Goal: Navigation & Orientation: Find specific page/section

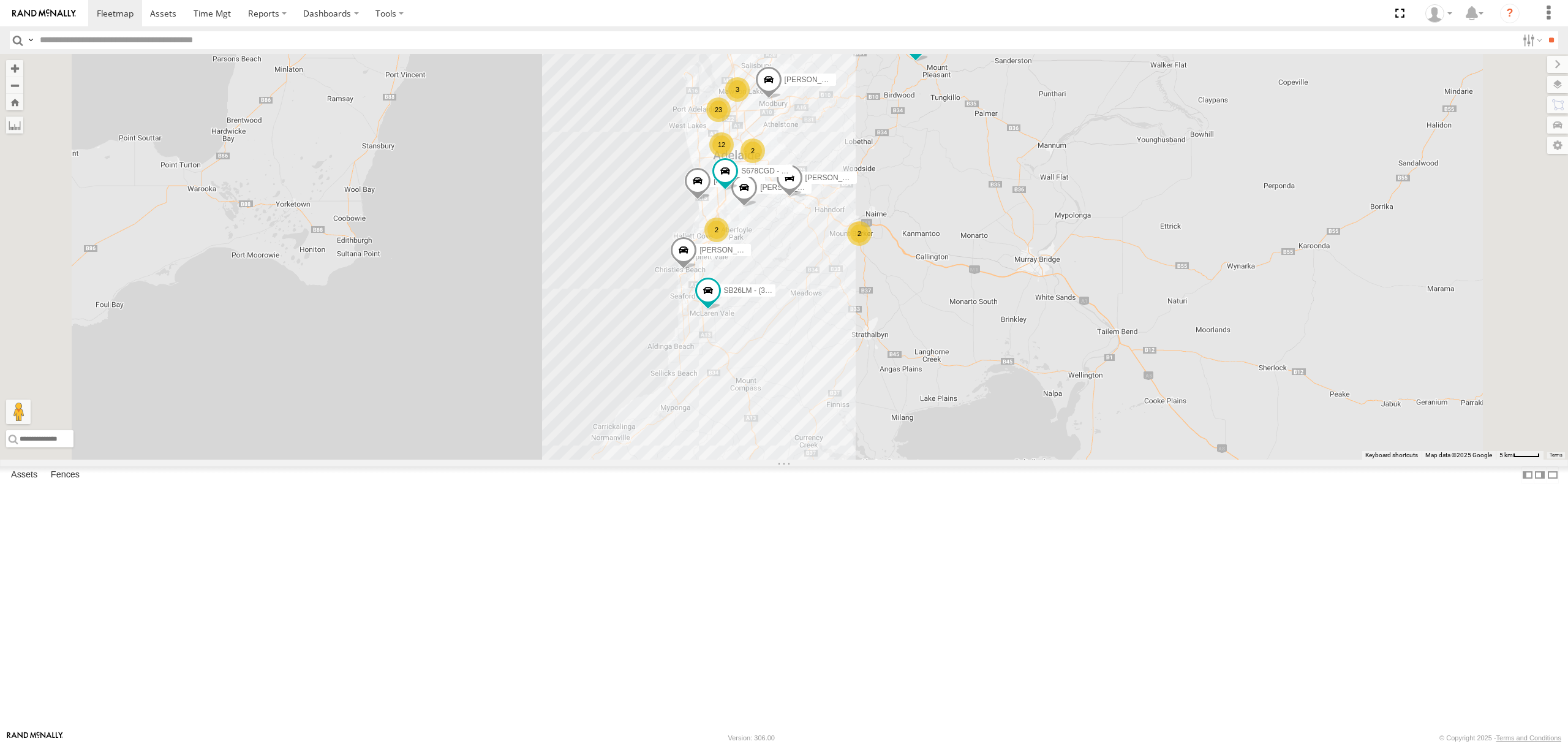
drag, startPoint x: 74, startPoint y: 265, endPoint x: 174, endPoint y: 263, distance: 100.0
click at [0, 0] on div "SY71FR - (16P TRAILER) PM1" at bounding box center [0, 0] width 0 height 0
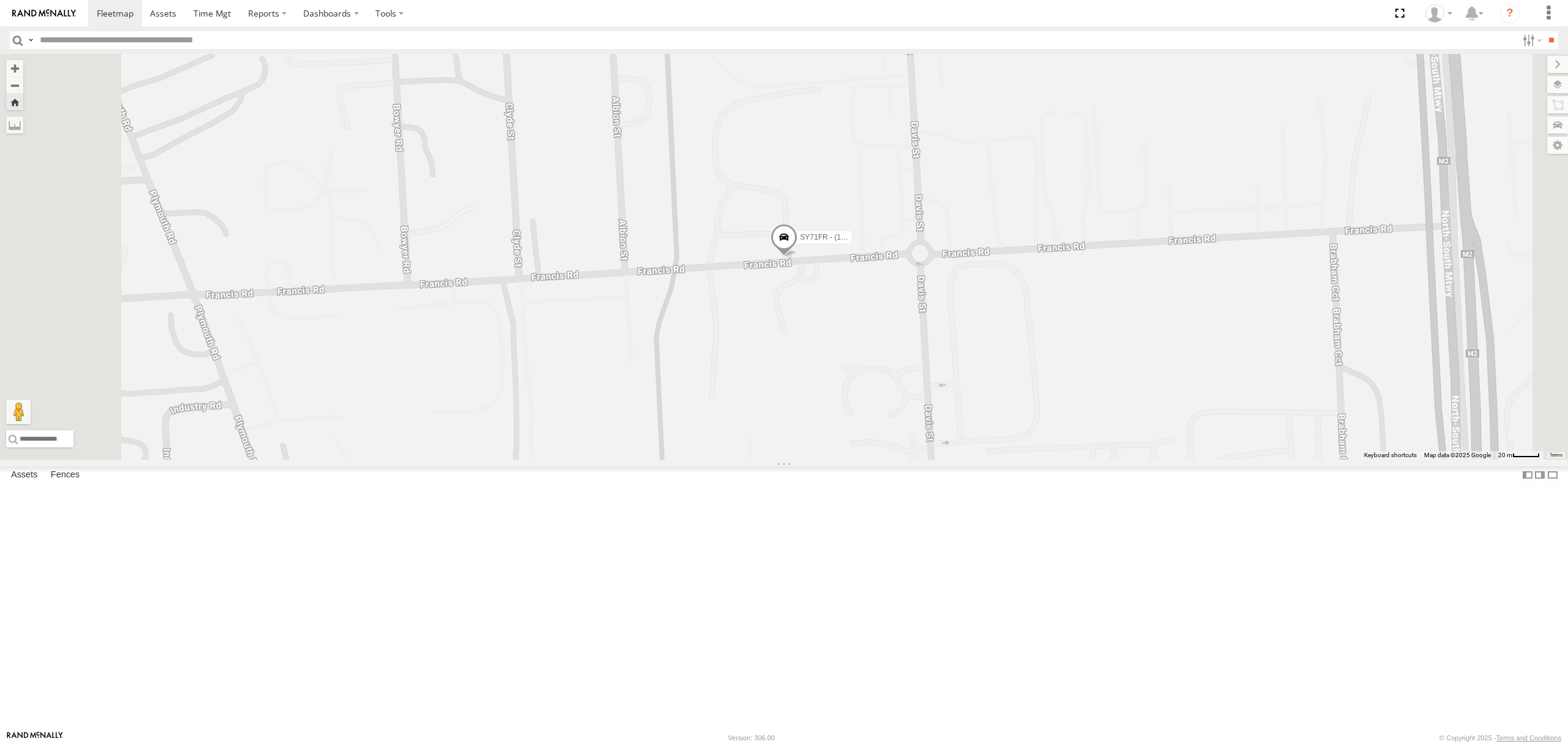
click at [0, 0] on div "SB26LM - (3P HINO) R7" at bounding box center [0, 0] width 0 height 0
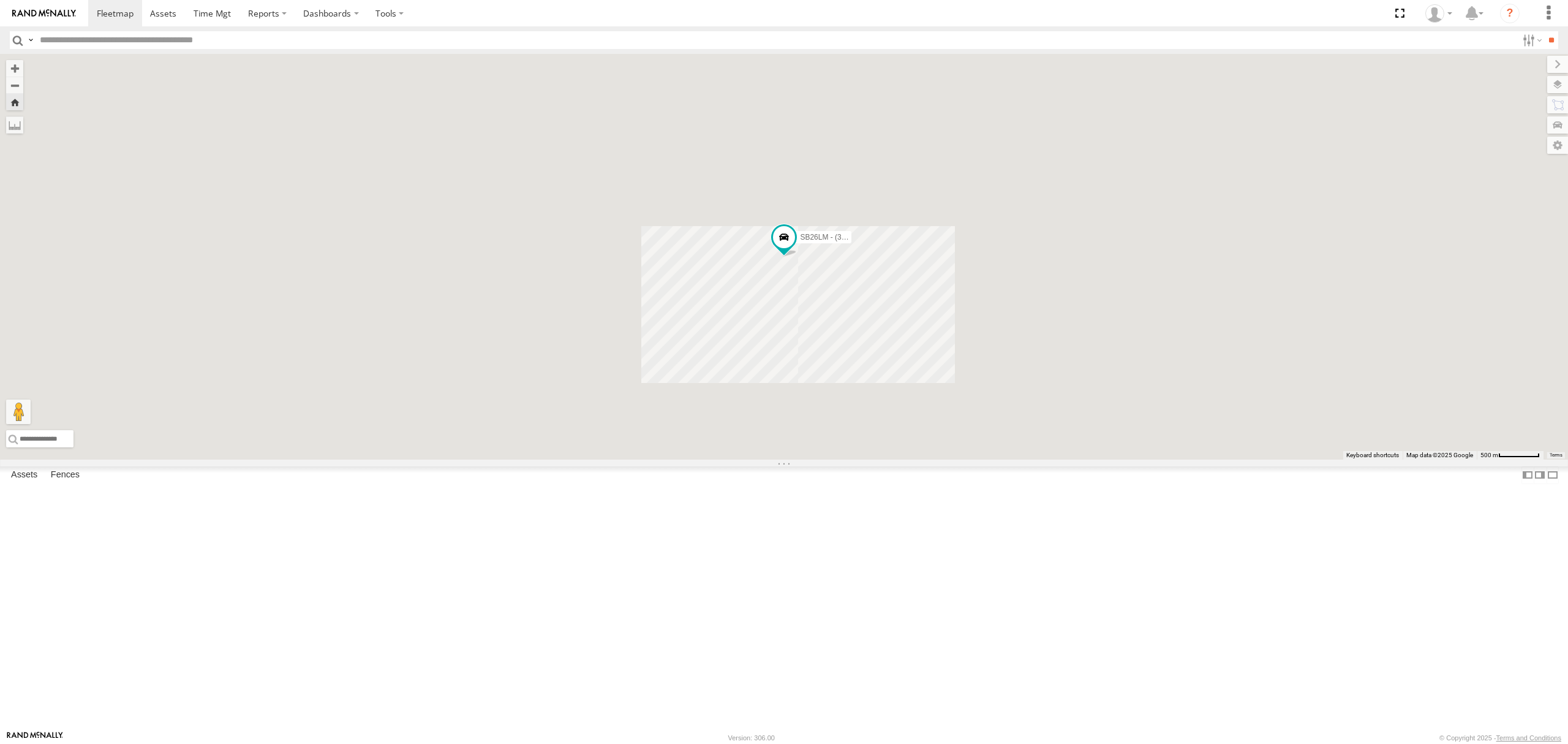
click at [0, 0] on div "All Assets" at bounding box center [0, 0] width 0 height 0
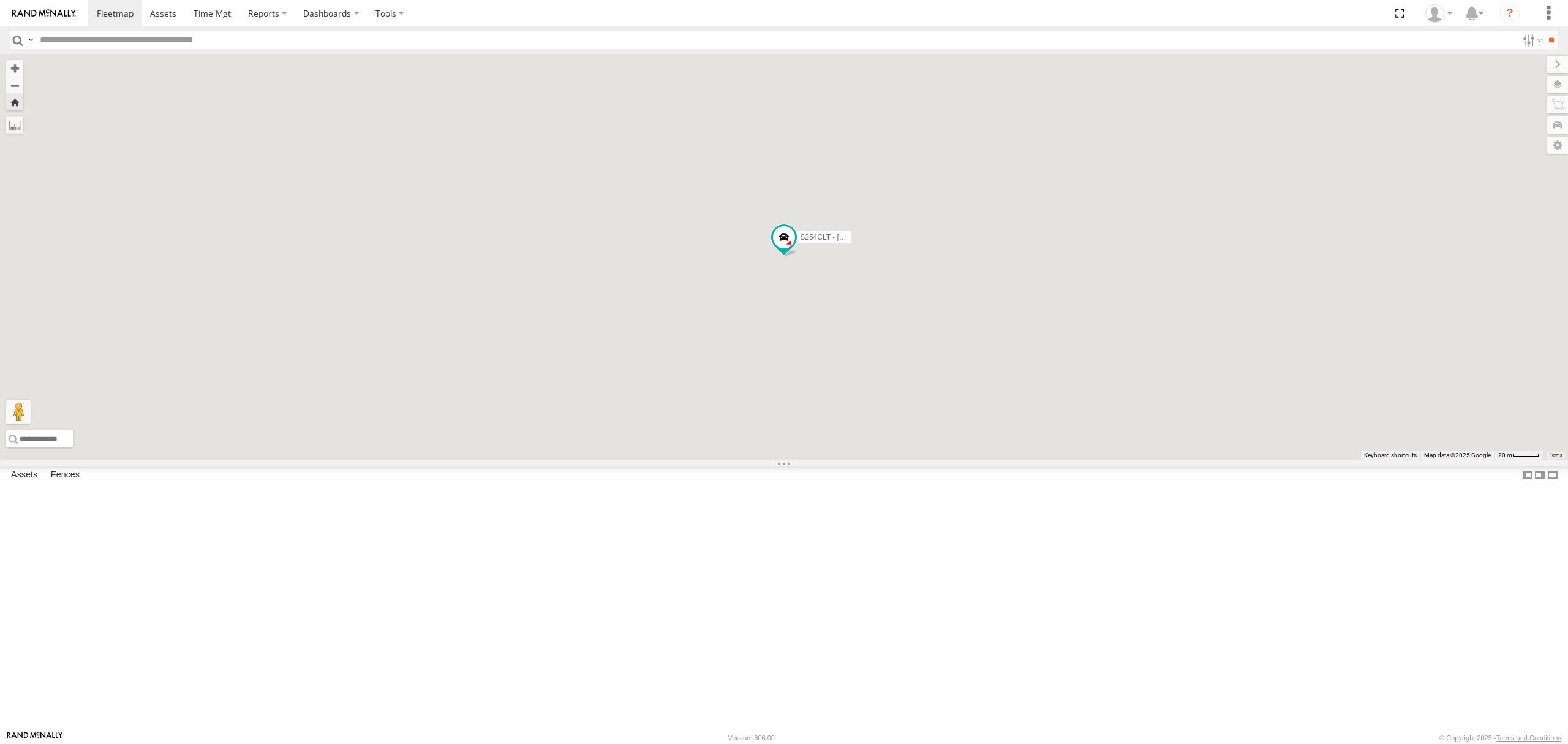
click at [0, 0] on div "SB25LM - (6P HINO) R6" at bounding box center [0, 0] width 0 height 0
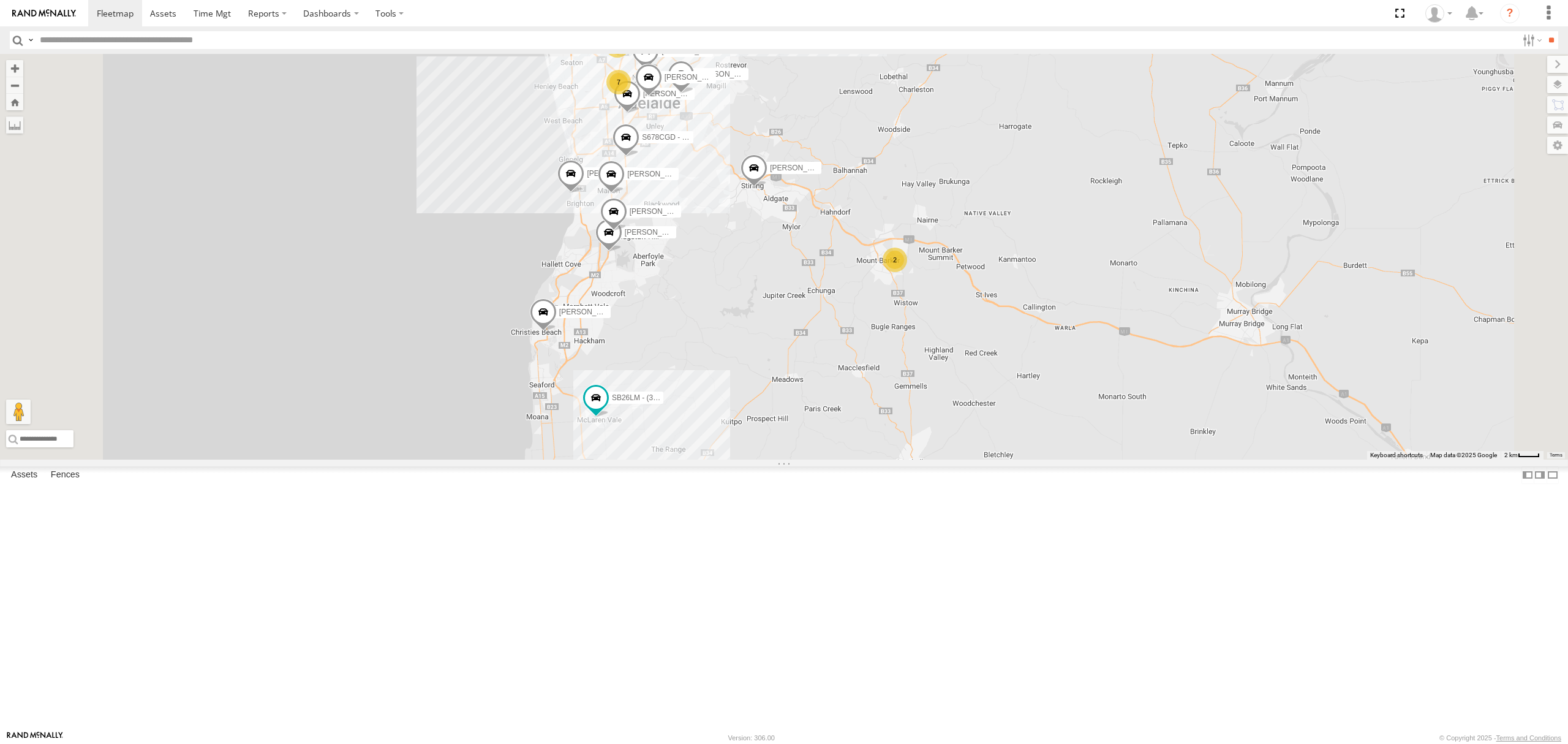
click at [625, 194] on span at bounding box center [611, 177] width 27 height 33
click at [847, 394] on div "S254CLT - [PERSON_NAME] SB26LM - (3P HINO) R7 S678CGD - Fridge It Sprinter [PER…" at bounding box center [784, 257] width 1568 height 406
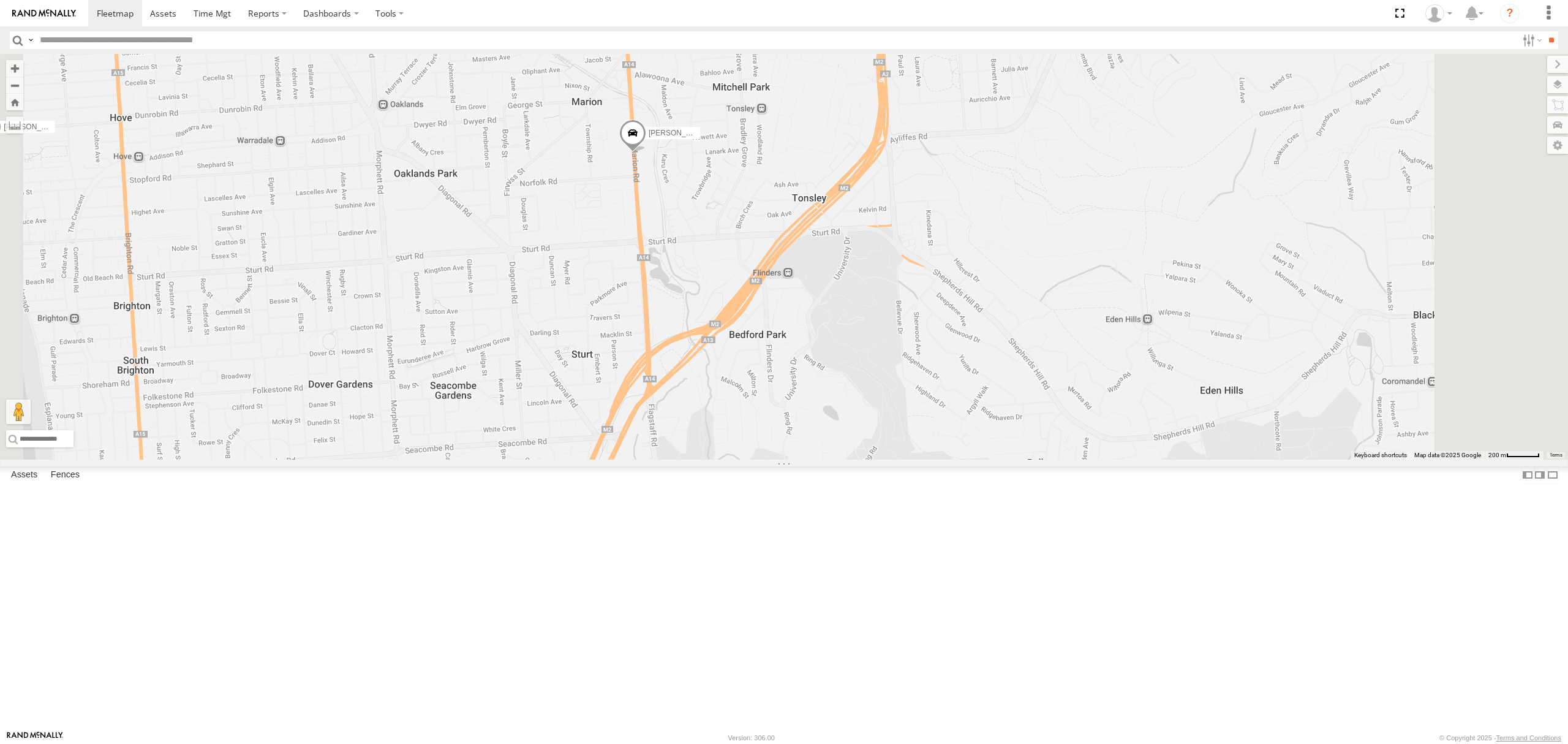
click at [646, 153] on span at bounding box center [632, 135] width 27 height 33
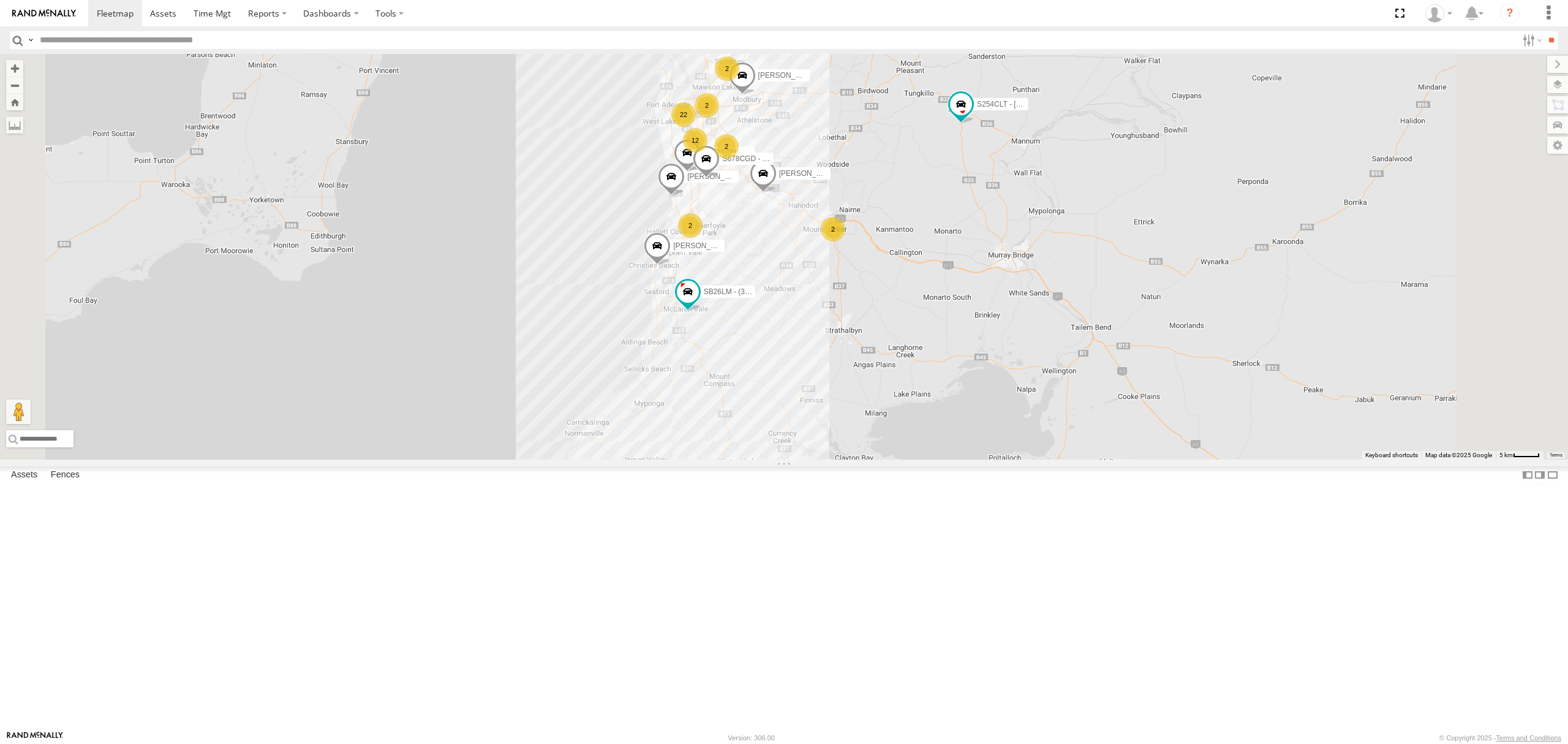
click at [0, 0] on div "SB25LM - (6P HINO) R6" at bounding box center [0, 0] width 0 height 0
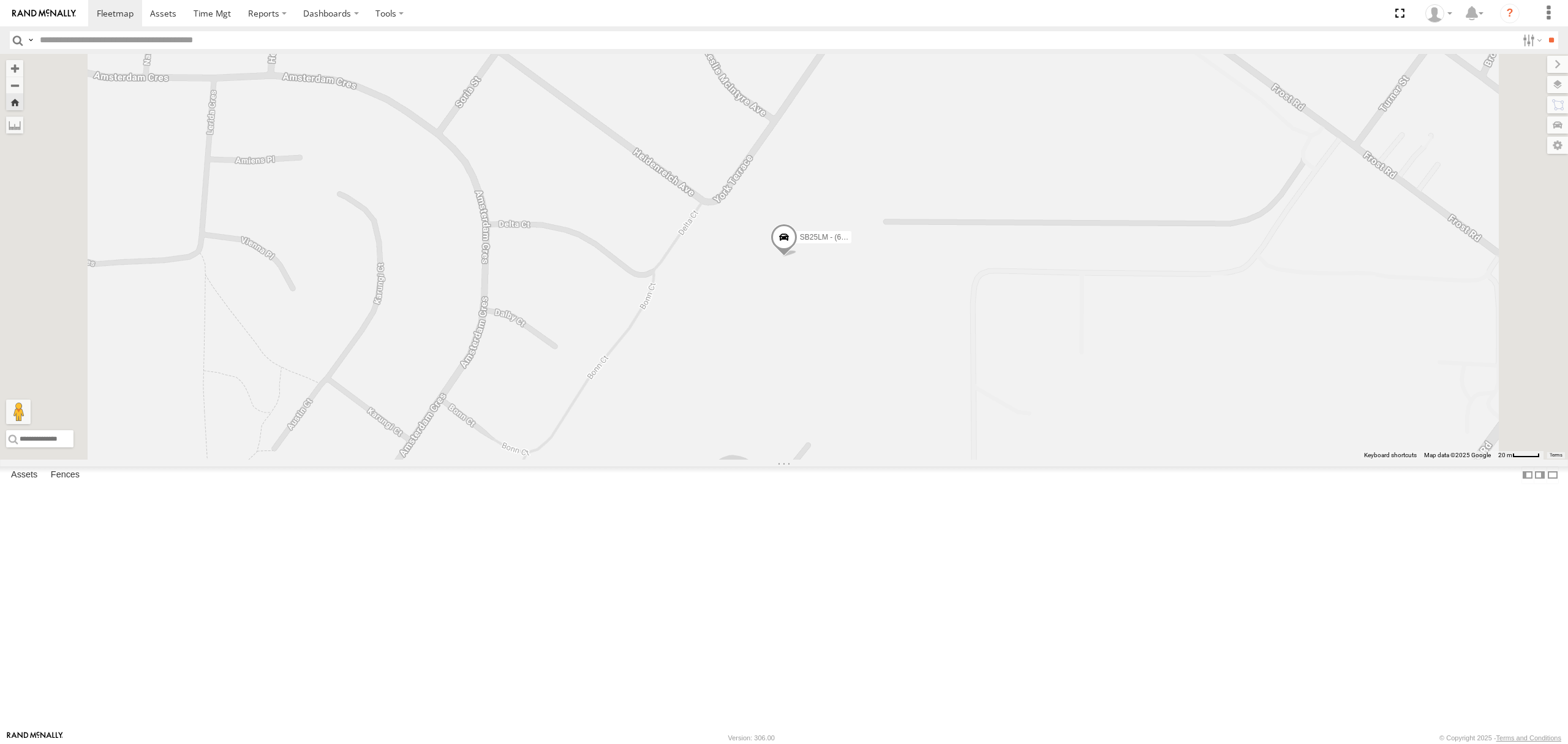
click at [0, 0] on div "All Assets" at bounding box center [0, 0] width 0 height 0
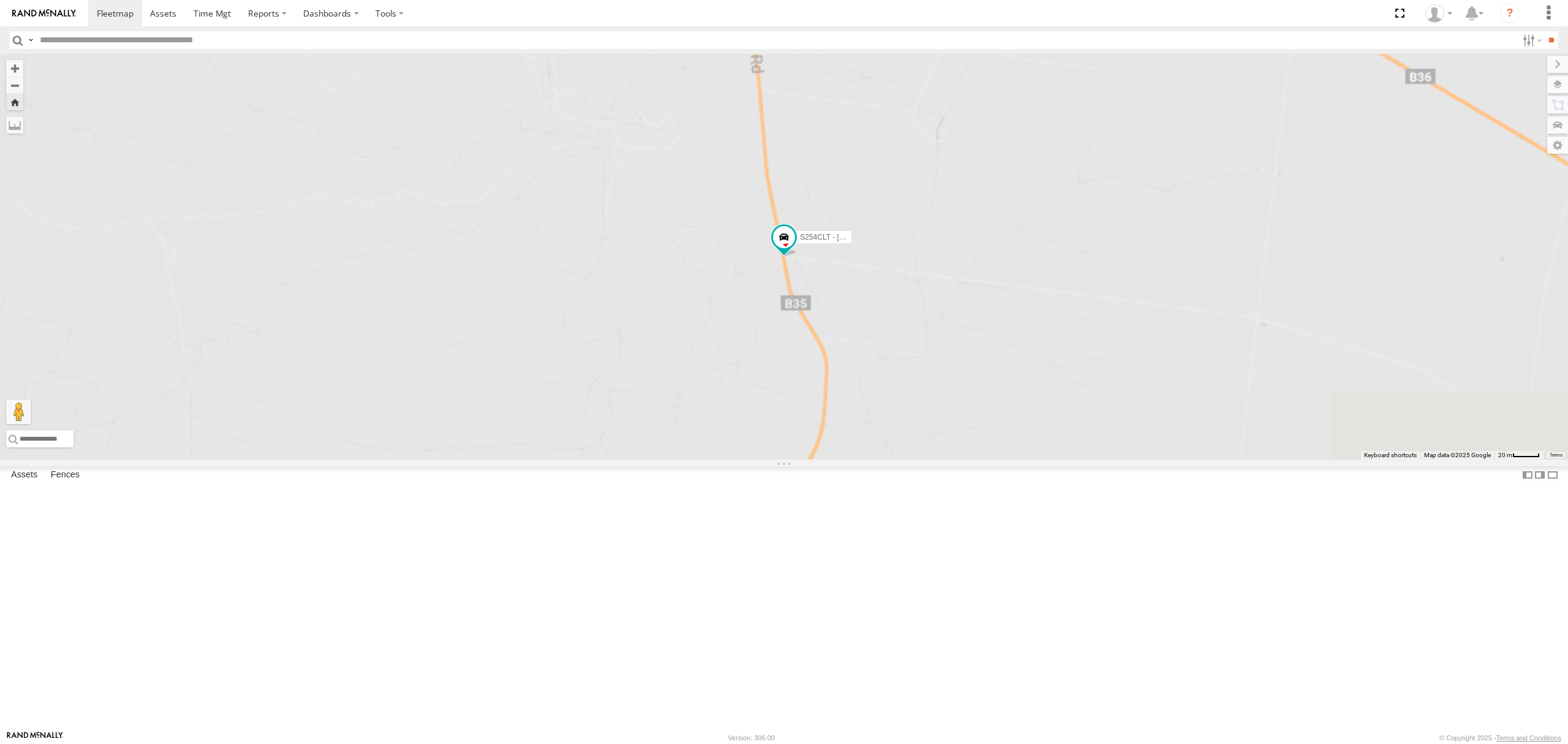
click at [0, 0] on div "SB26LM - (3P HINO) R7 All Assets" at bounding box center [0, 0] width 0 height 0
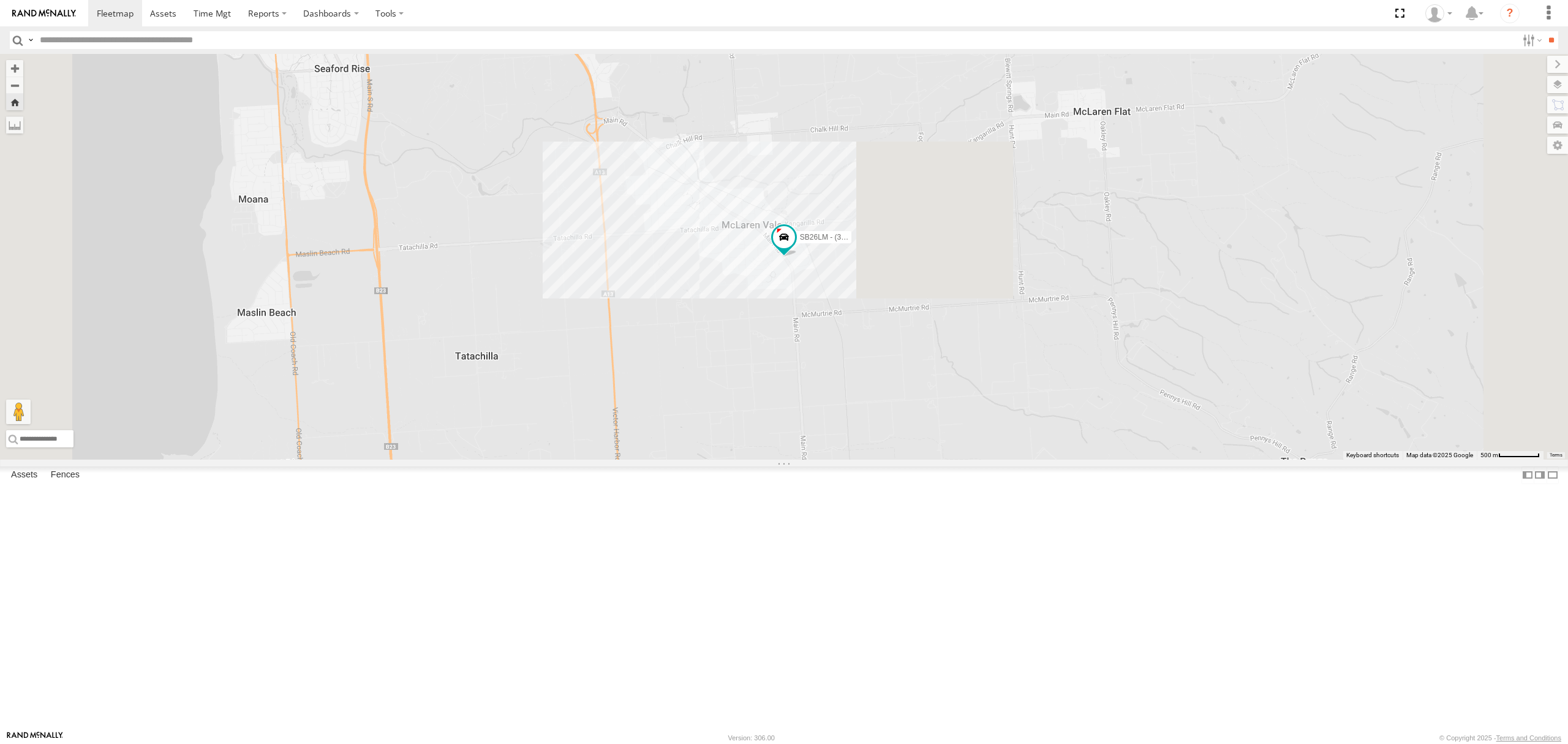
click at [0, 0] on div "4.3" at bounding box center [0, 0] width 0 height 0
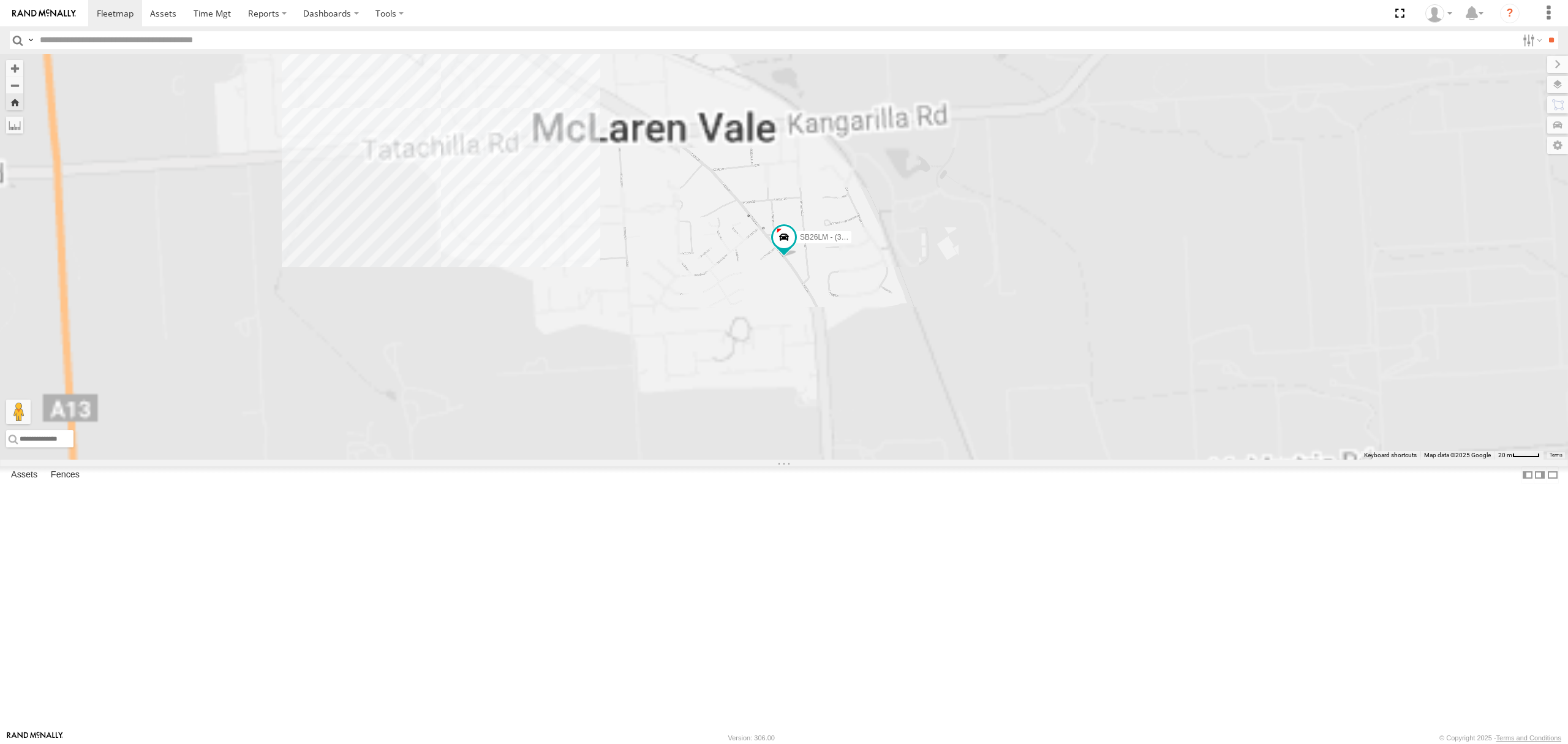
click at [0, 0] on div "All Assets" at bounding box center [0, 0] width 0 height 0
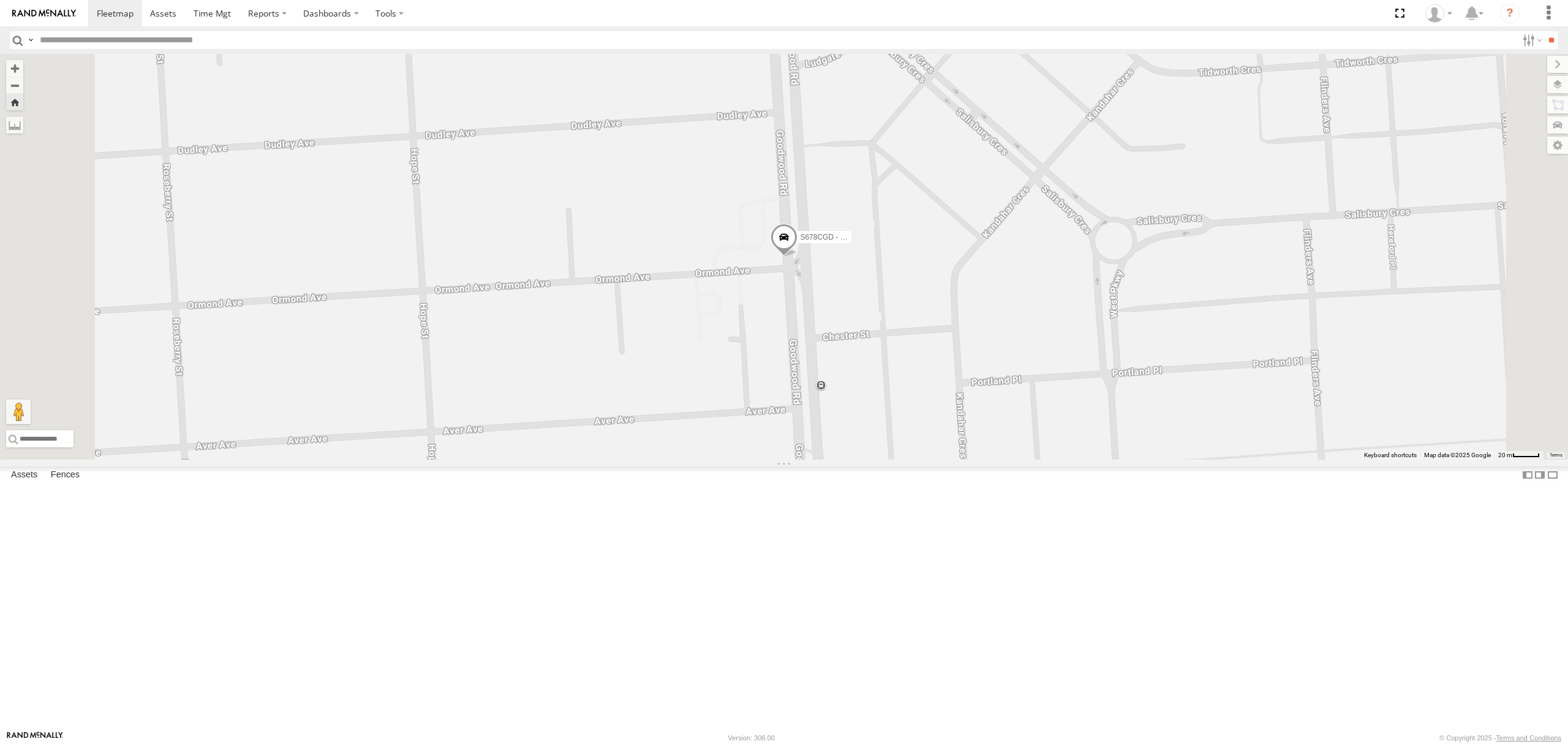
click at [0, 0] on div "SY71FR - (16P TRAILER) PM1" at bounding box center [0, 0] width 0 height 0
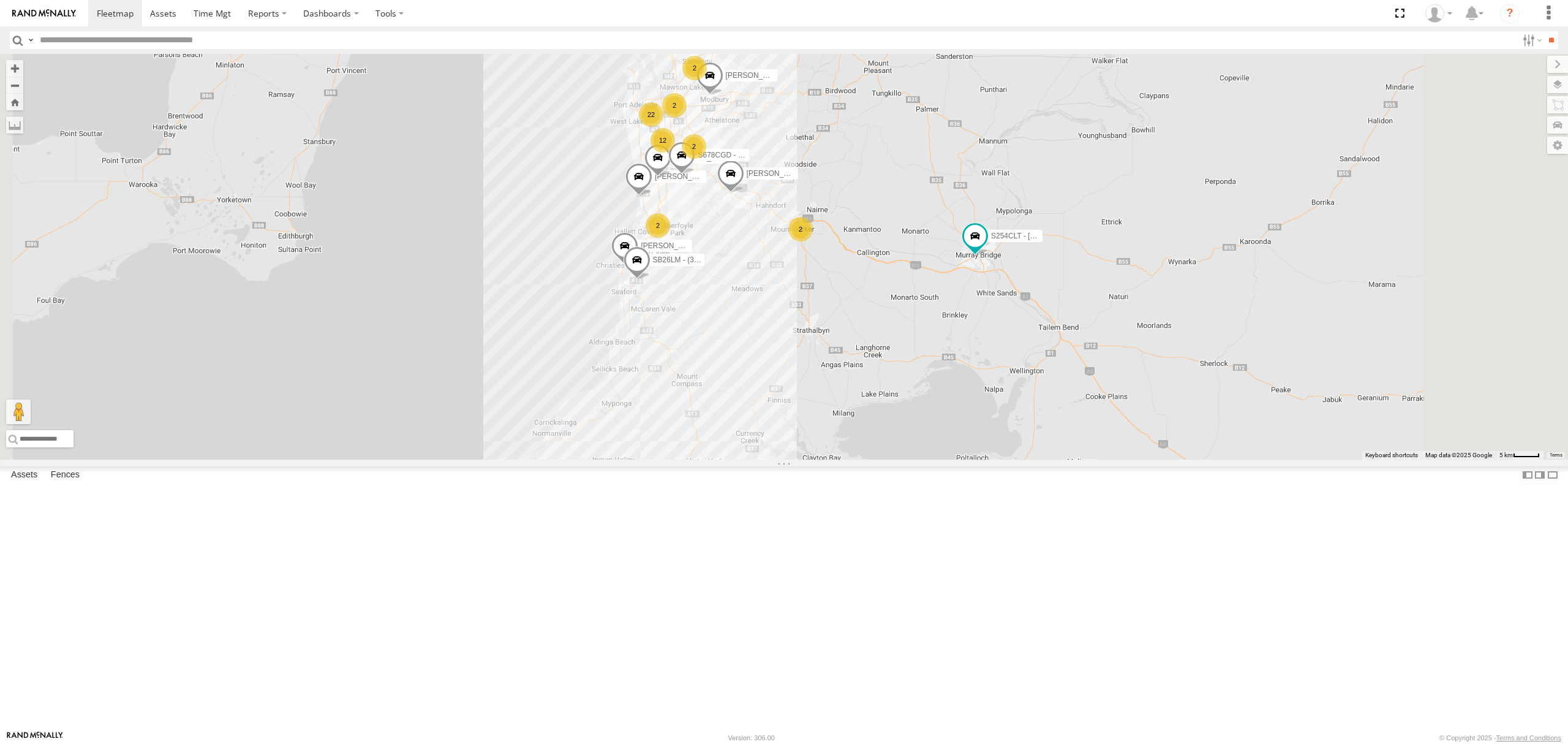
click at [0, 0] on div "All Assets" at bounding box center [0, 0] width 0 height 0
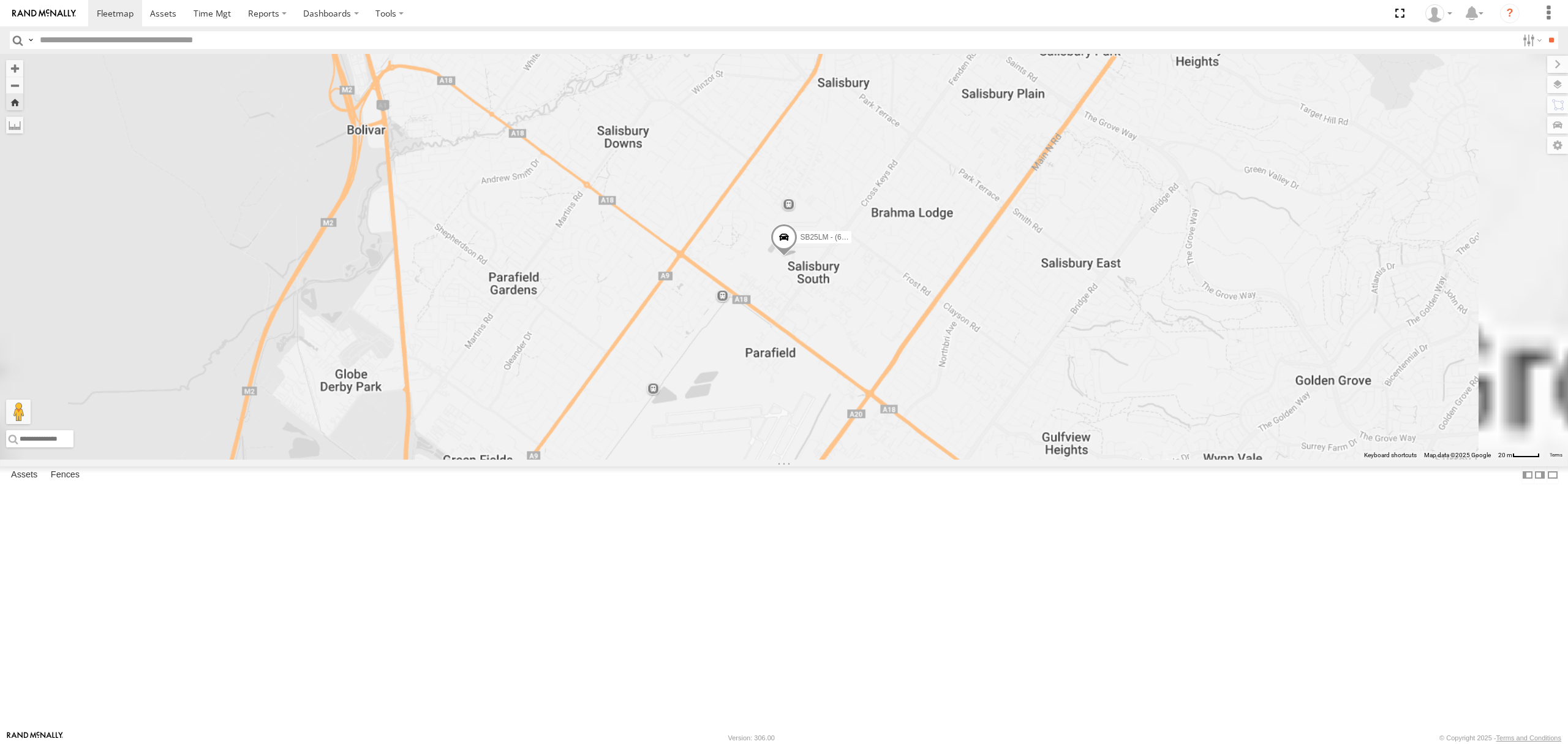
click at [0, 0] on div "SY71FR - (16P TRAILER) PM1 All Assets Depot Fridge it Logistics -34.86168 138.5…" at bounding box center [0, 0] width 0 height 0
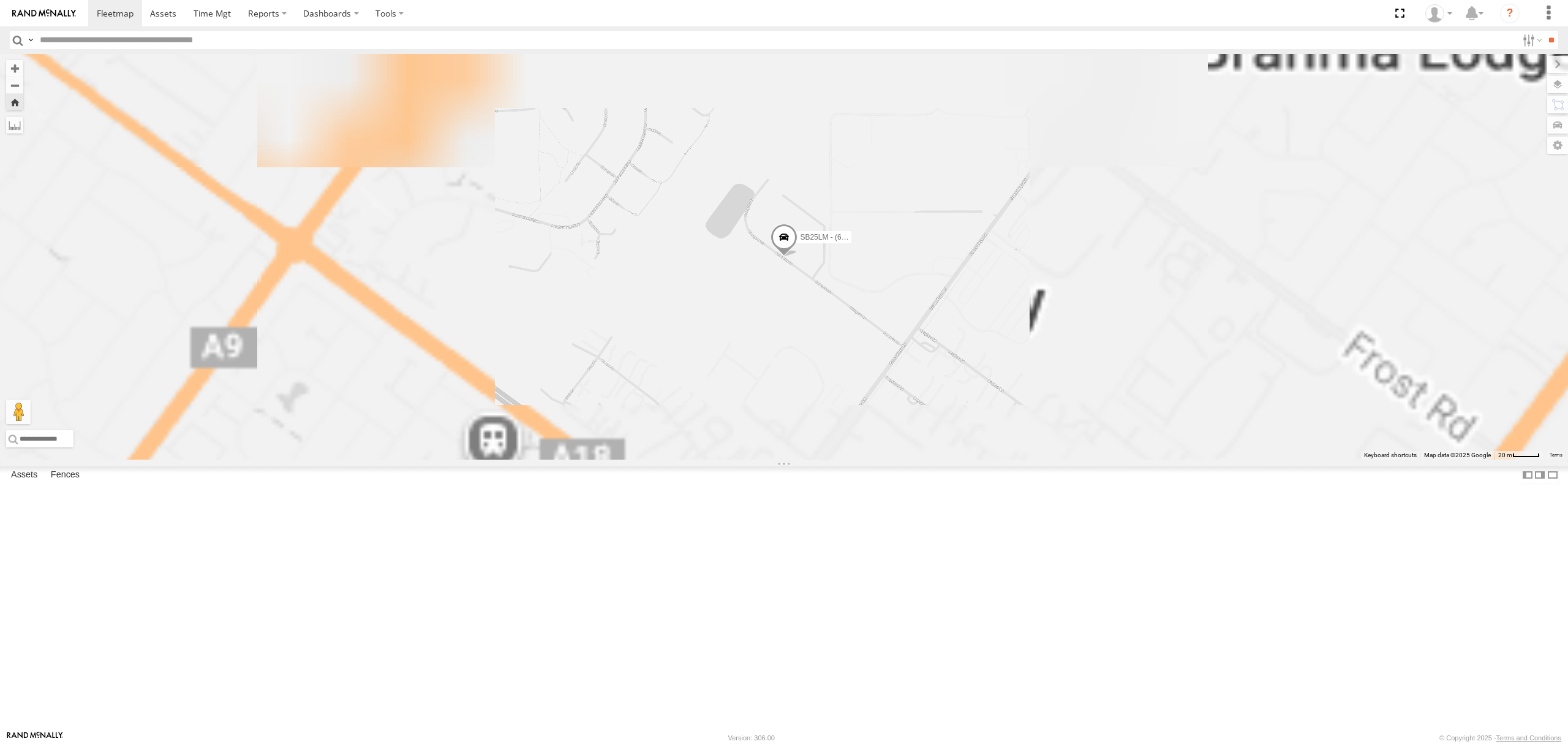
click at [0, 0] on div "All Assets" at bounding box center [0, 0] width 0 height 0
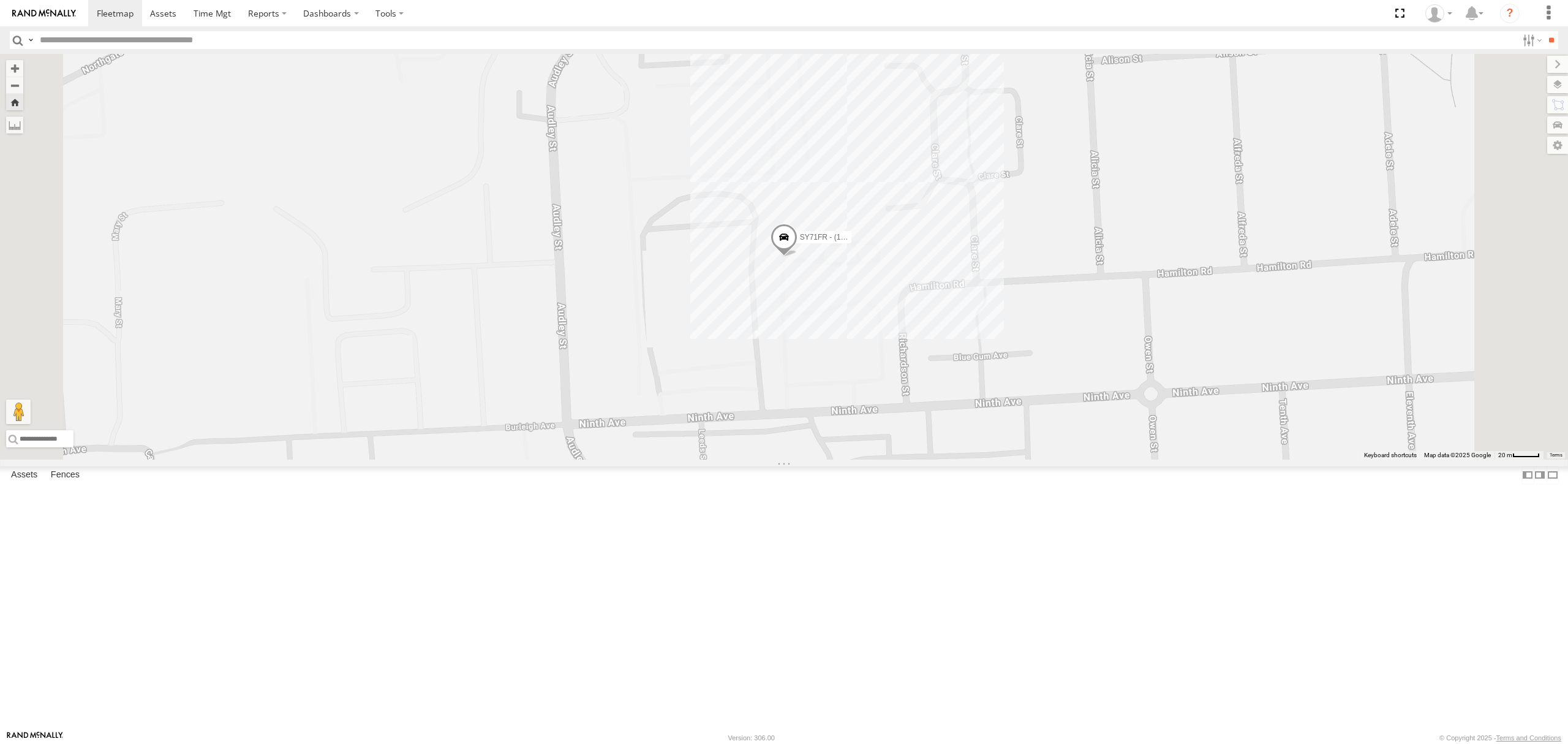
click at [0, 0] on div "S254CLT - [PERSON_NAME]" at bounding box center [0, 0] width 0 height 0
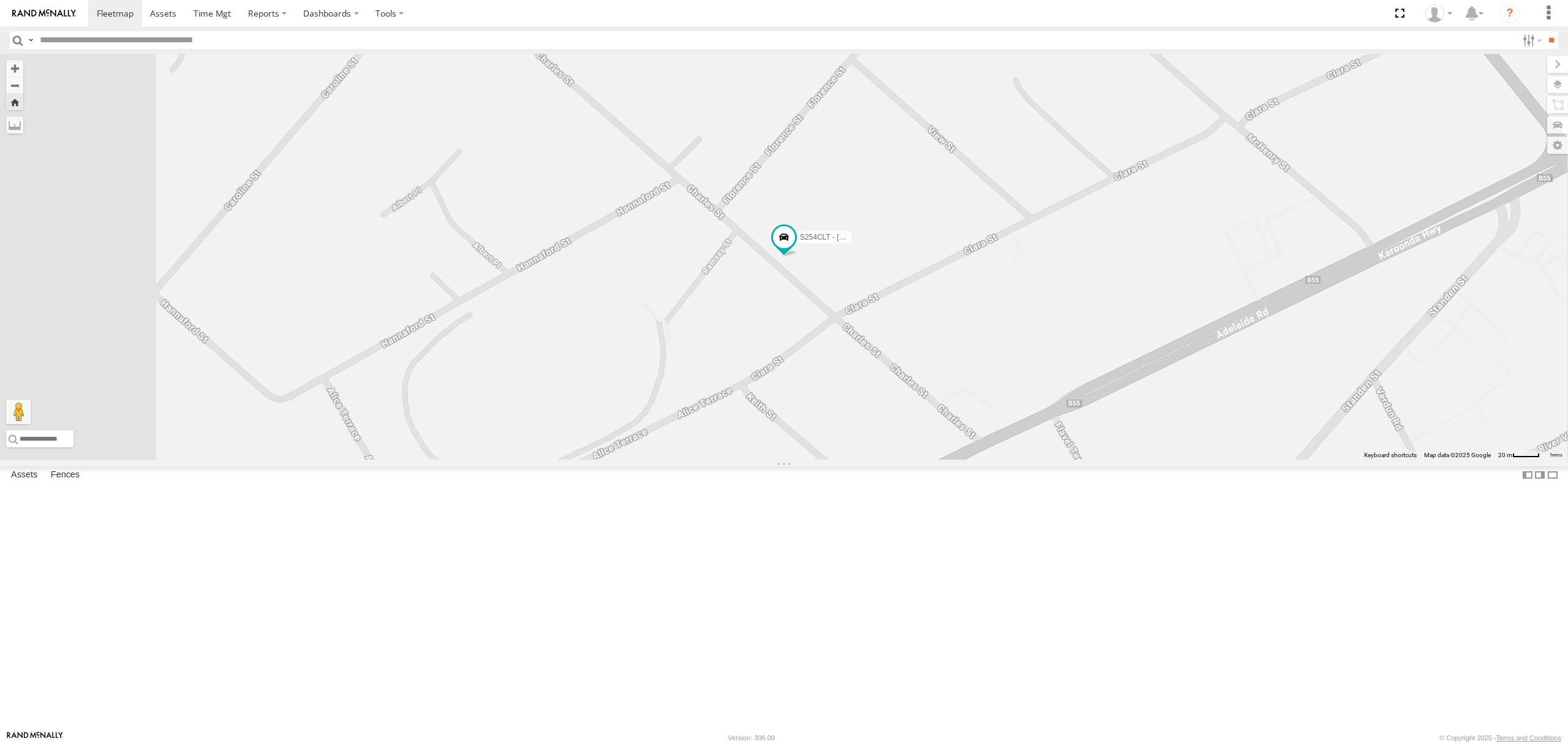
click at [0, 0] on div "S168CSD - Fridge It Spaceship All Assets" at bounding box center [0, 0] width 0 height 0
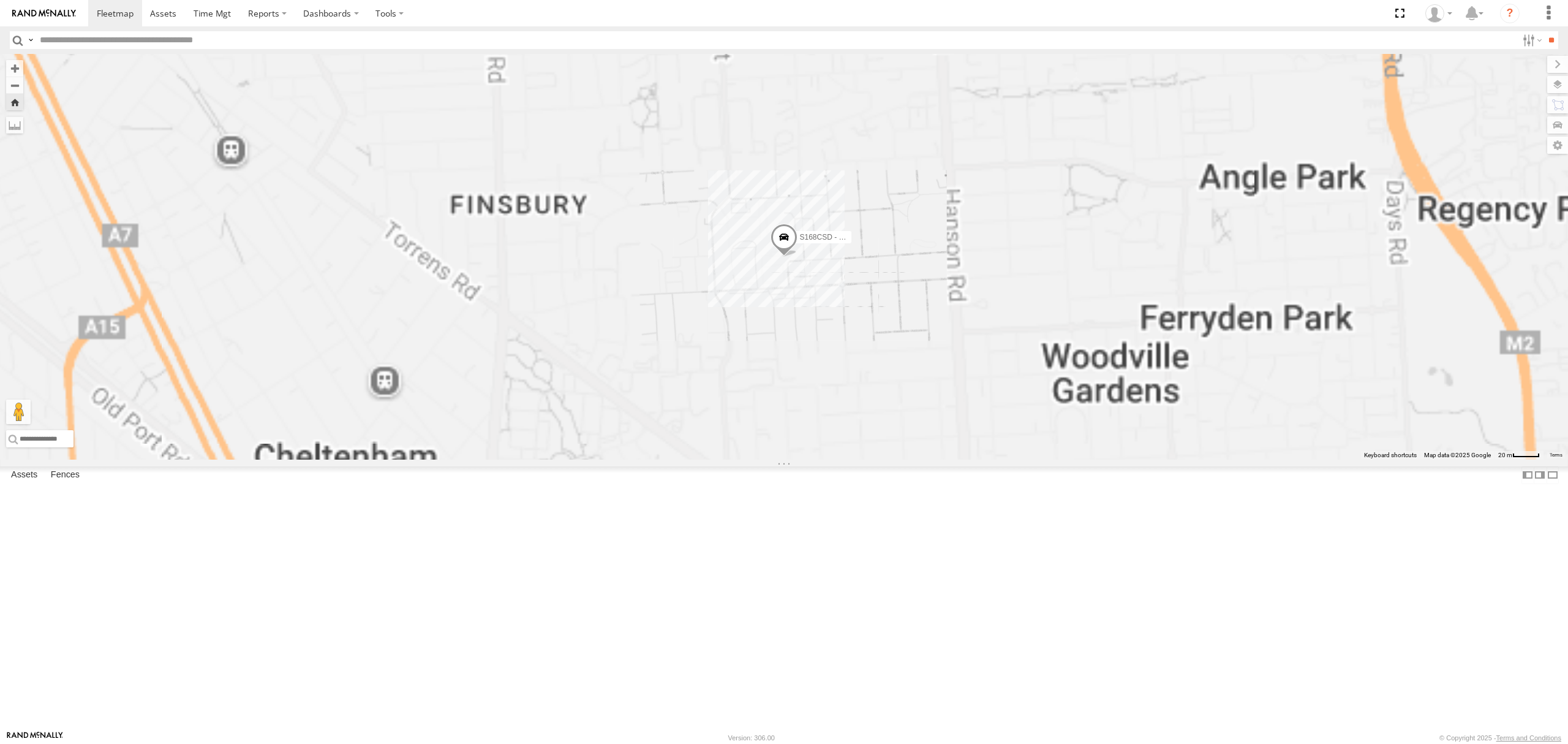
click at [0, 0] on div "S264CKI - Fridge It Crafter" at bounding box center [0, 0] width 0 height 0
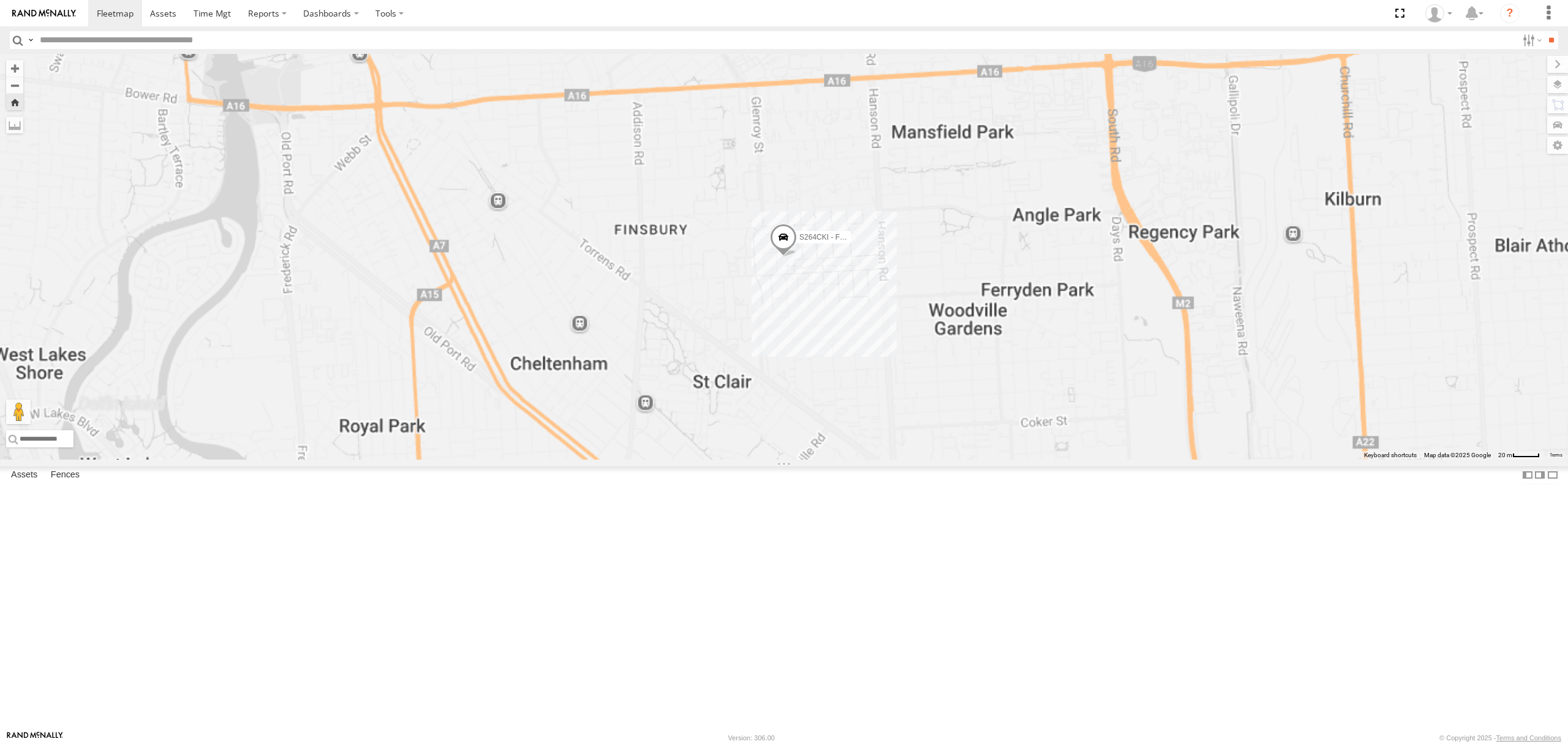
click at [0, 0] on div "SB26LM - (3P HINO) R7" at bounding box center [0, 0] width 0 height 0
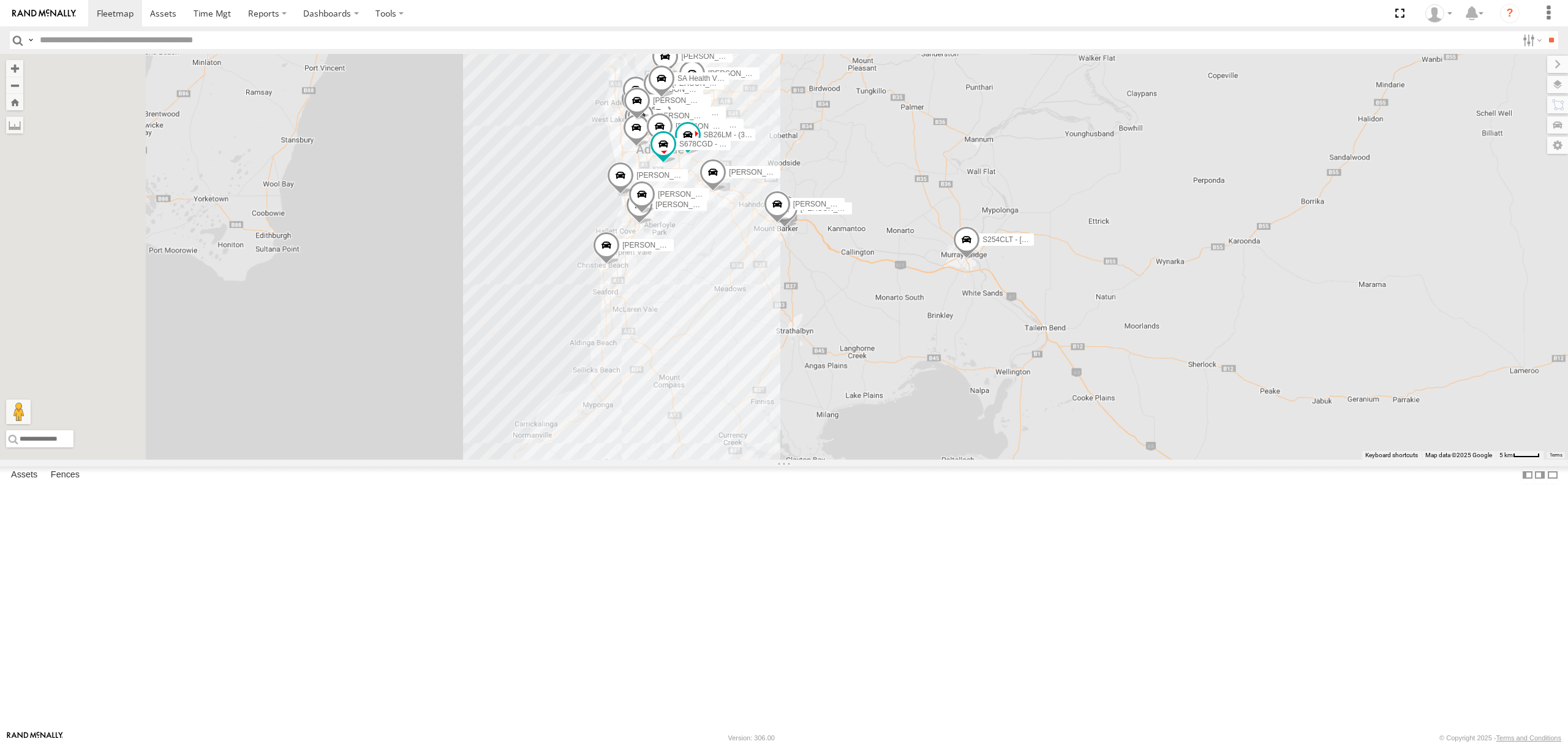
click at [0, 0] on div "All Assets" at bounding box center [0, 0] width 0 height 0
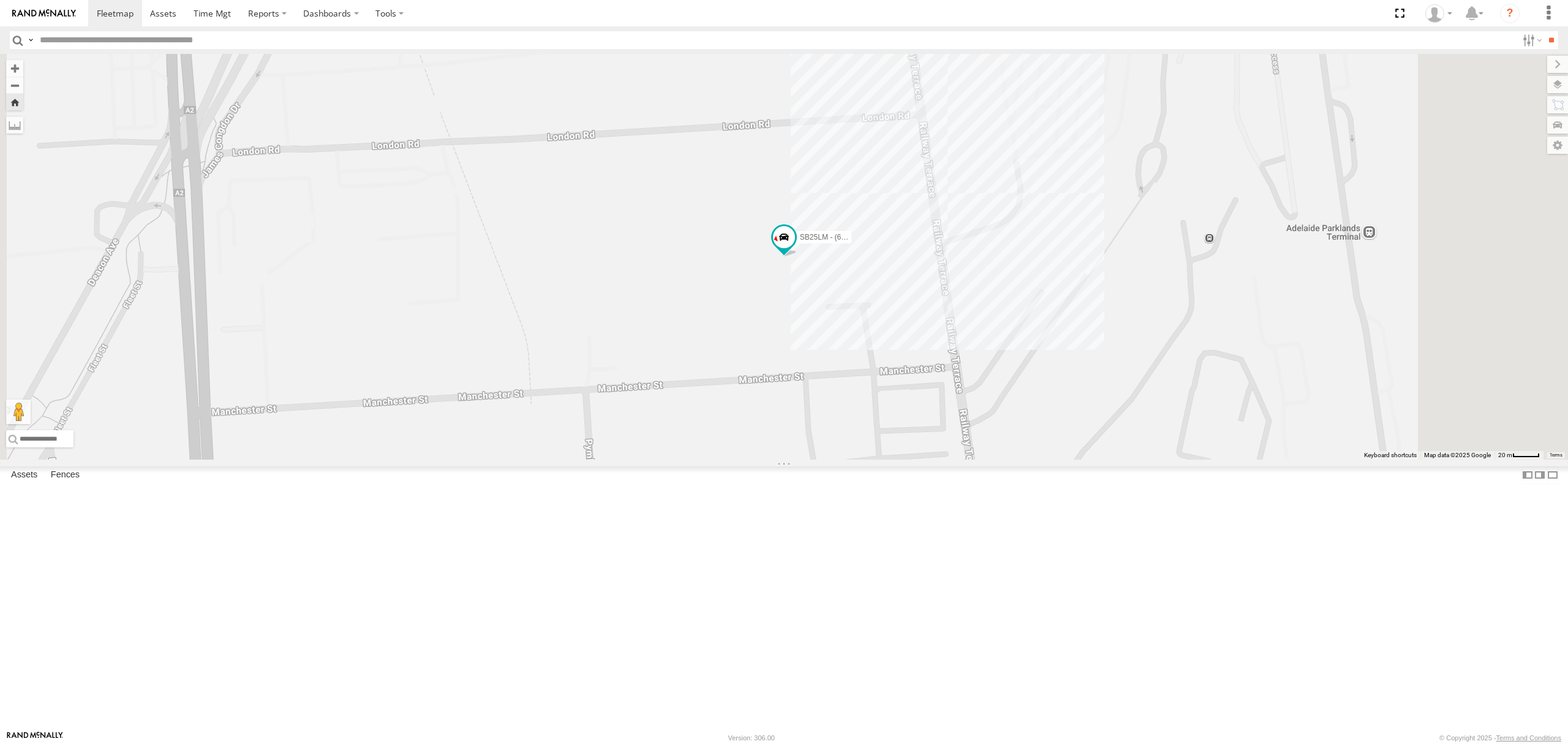
click at [0, 0] on div "All Assets" at bounding box center [0, 0] width 0 height 0
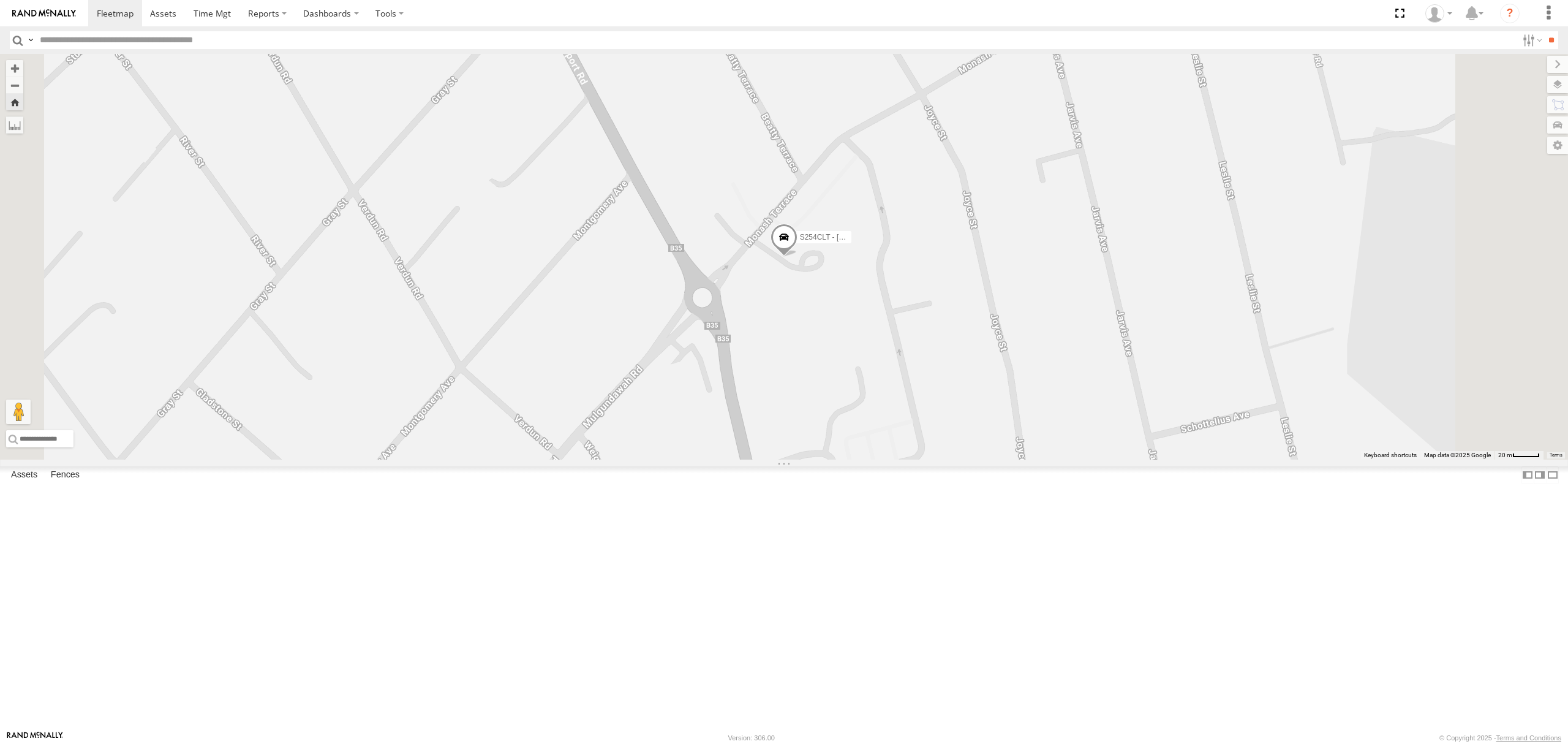
click at [0, 0] on div "All Assets" at bounding box center [0, 0] width 0 height 0
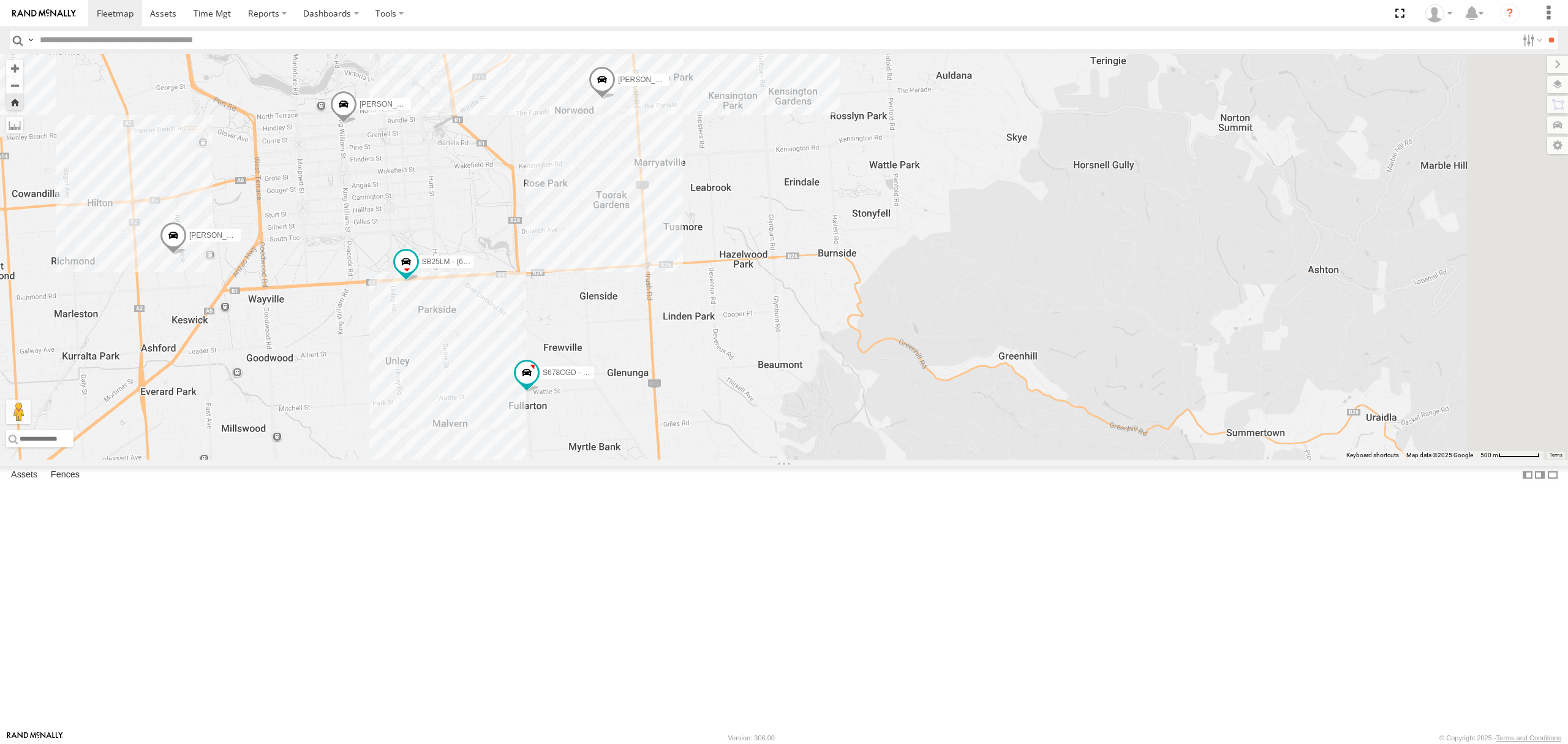
click at [0, 0] on div "14.1" at bounding box center [0, 0] width 0 height 0
click at [0, 0] on div "All Assets" at bounding box center [0, 0] width 0 height 0
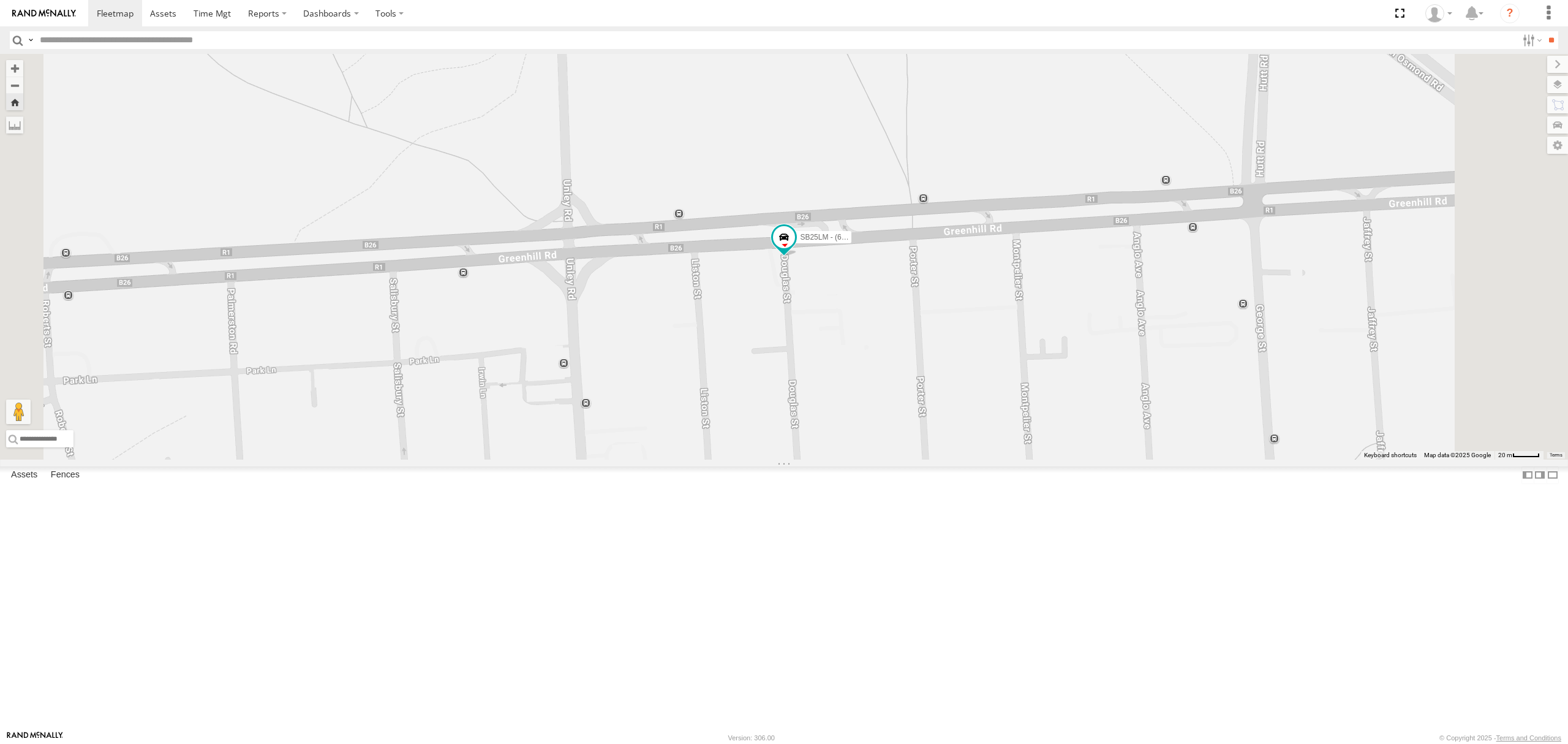
click at [0, 0] on div "All Assets" at bounding box center [0, 0] width 0 height 0
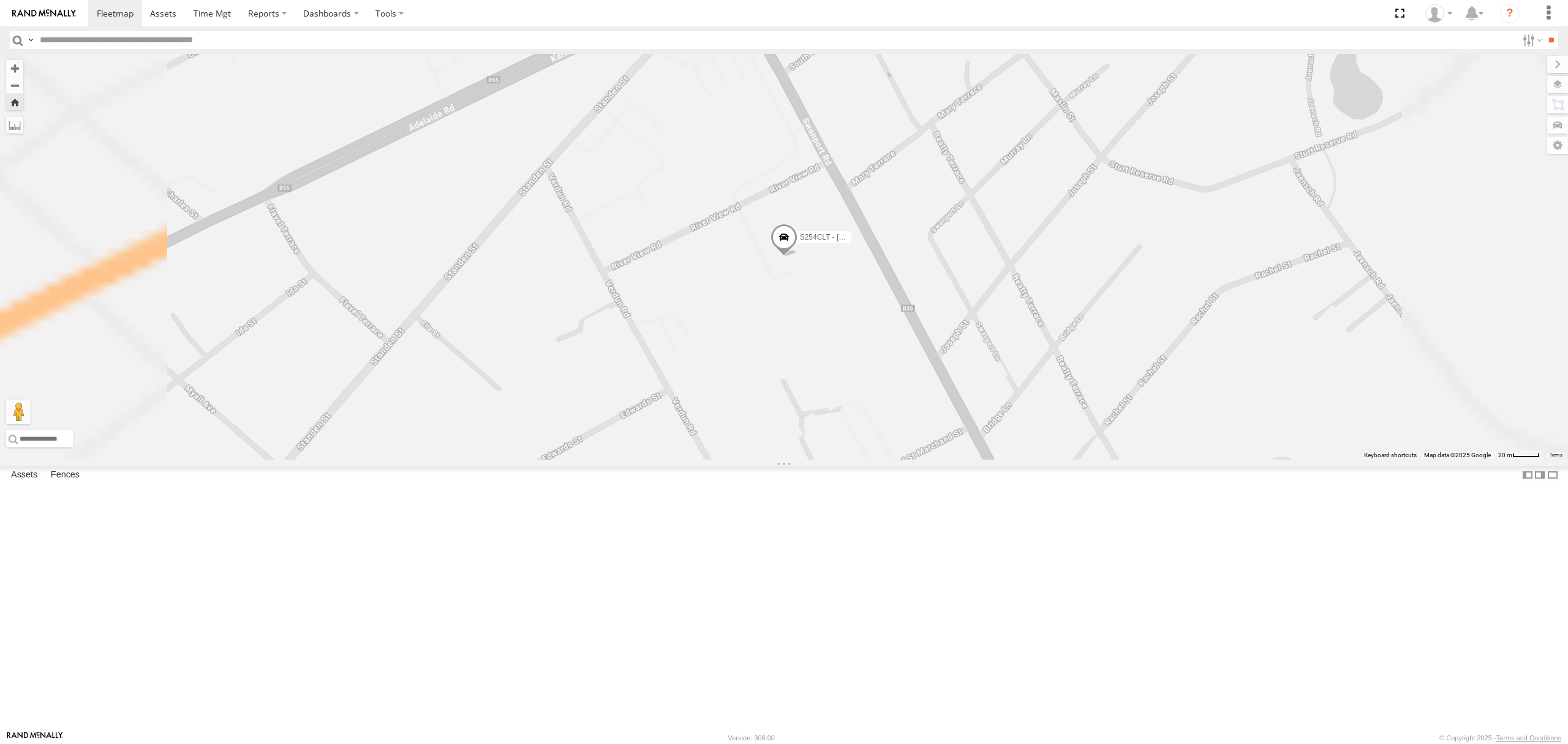
click at [0, 0] on div "SB26LM - (3P HINO) R7 All Assets" at bounding box center [0, 0] width 0 height 0
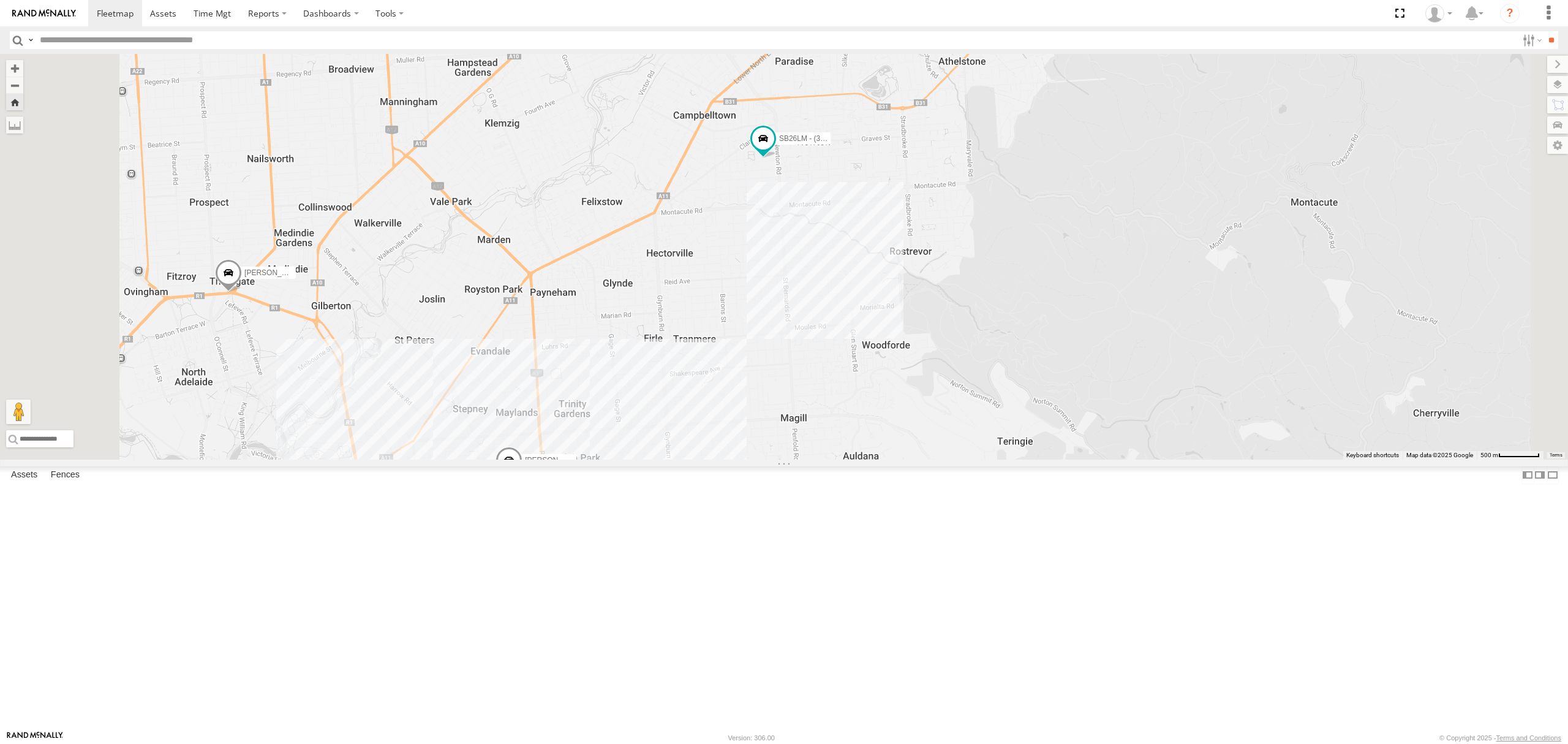
click at [0, 0] on div "Video" at bounding box center [0, 0] width 0 height 0
click at [0, 0] on span at bounding box center [0, 0] width 0 height 0
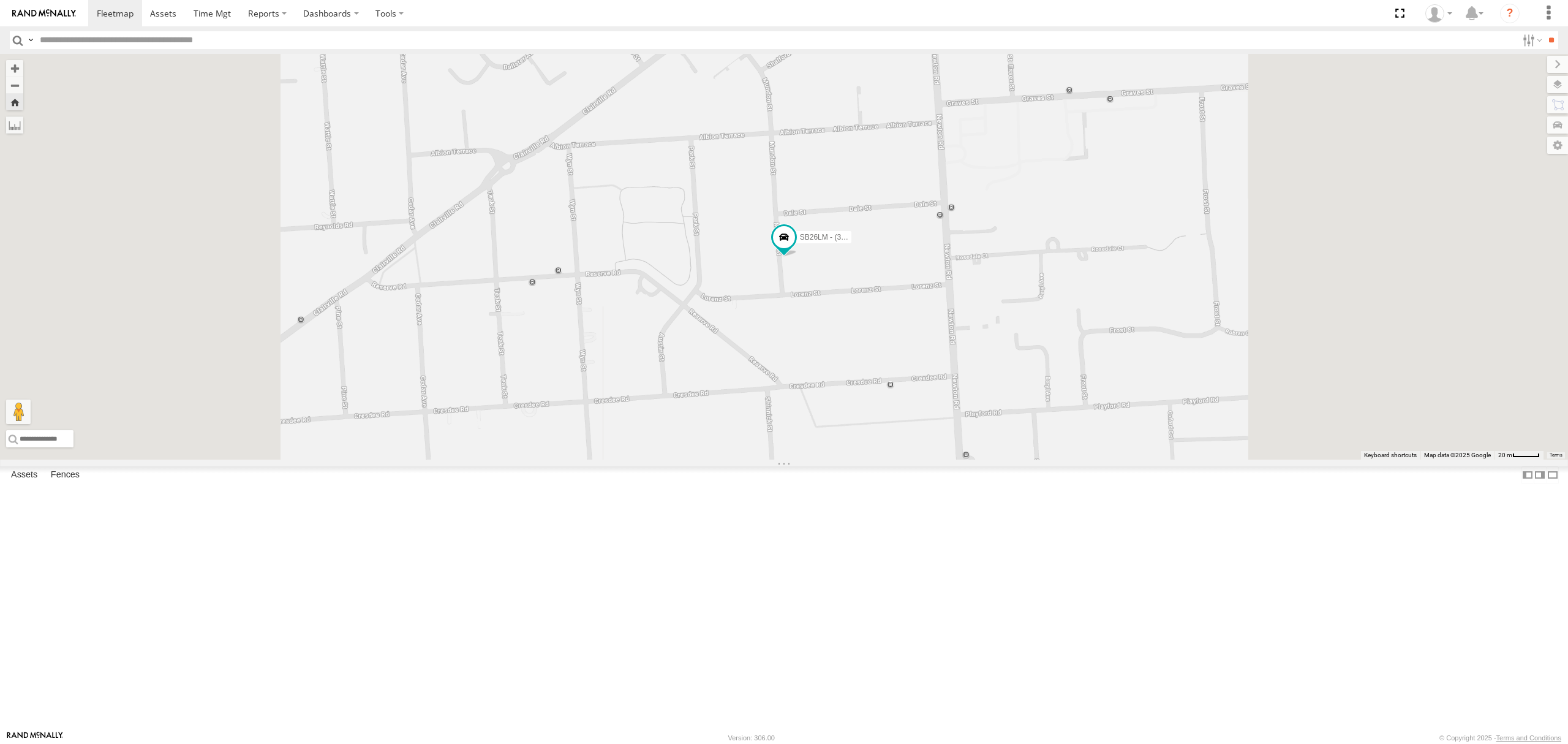
click at [0, 0] on div "All Assets" at bounding box center [0, 0] width 0 height 0
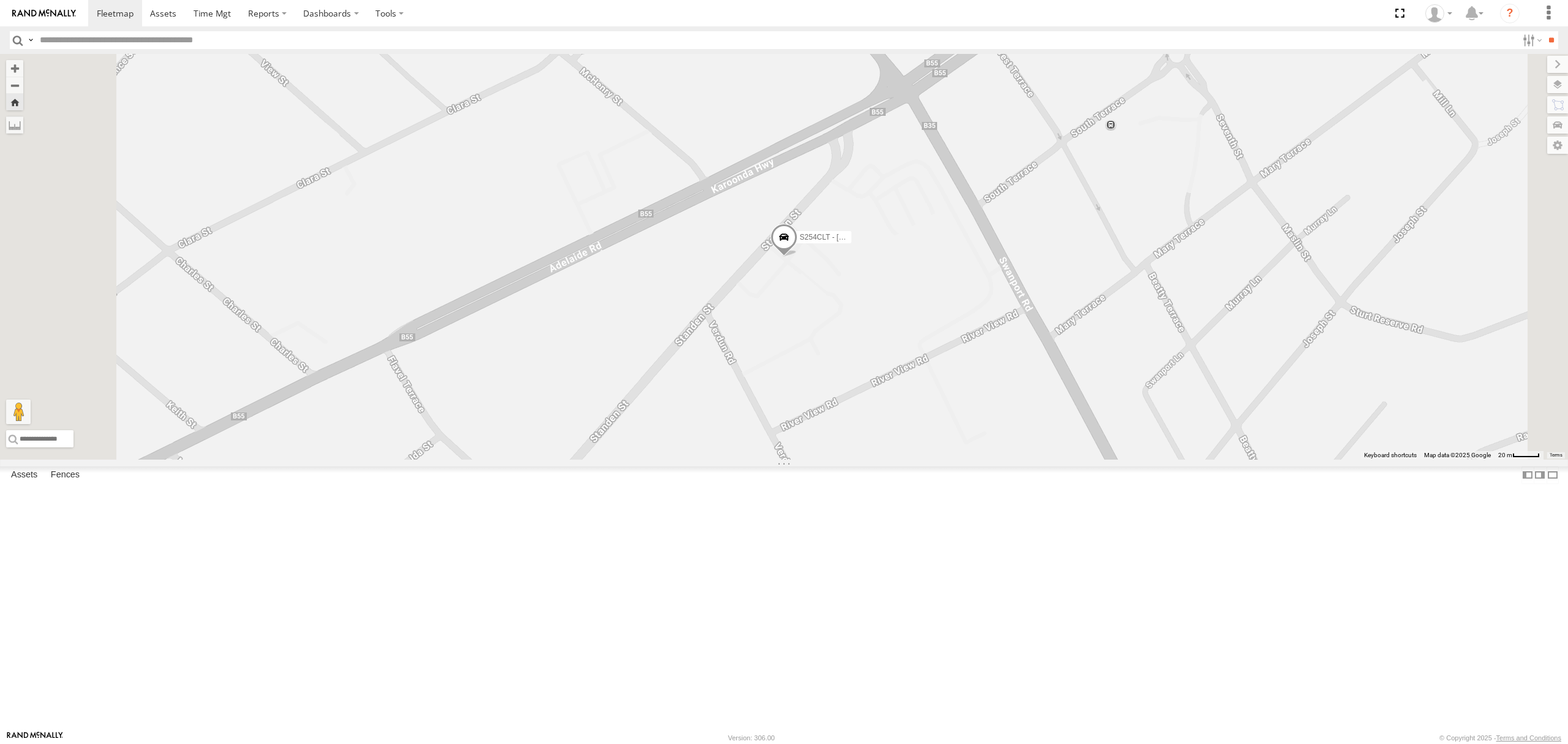
click at [0, 0] on div "SB25LM - (6P HINO) R6 All Assets [PERSON_NAME][GEOGRAPHIC_DATA] -34.94101 138.6…" at bounding box center [0, 0] width 0 height 0
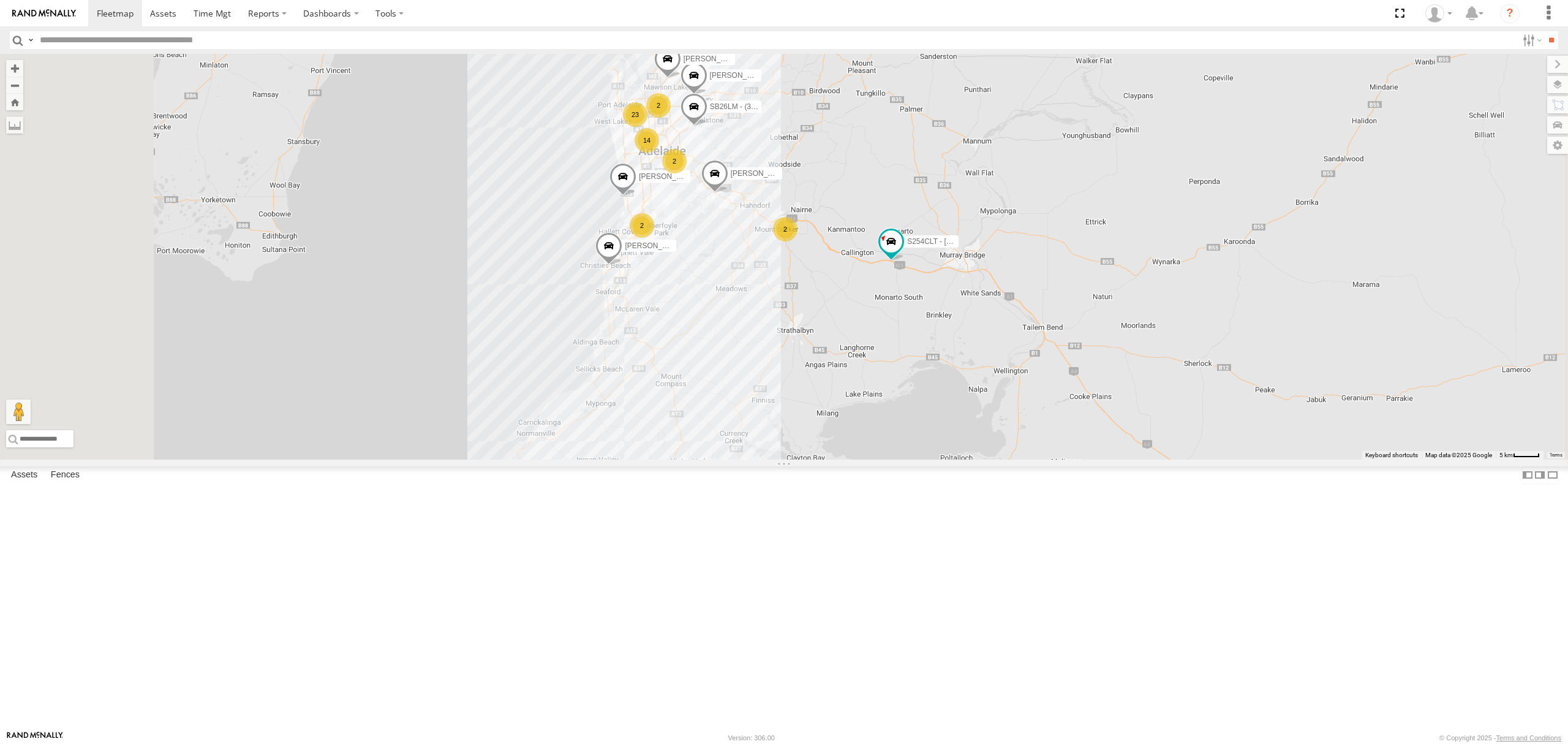
drag, startPoint x: 1355, startPoint y: 373, endPoint x: 1110, endPoint y: 361, distance: 245.3
click at [1127, 364] on div "S254CLT - [PERSON_NAME] SB26LM - (3P HINO) R7 [PERSON_NAME] [PERSON_NAME] [PERS…" at bounding box center [784, 257] width 1568 height 406
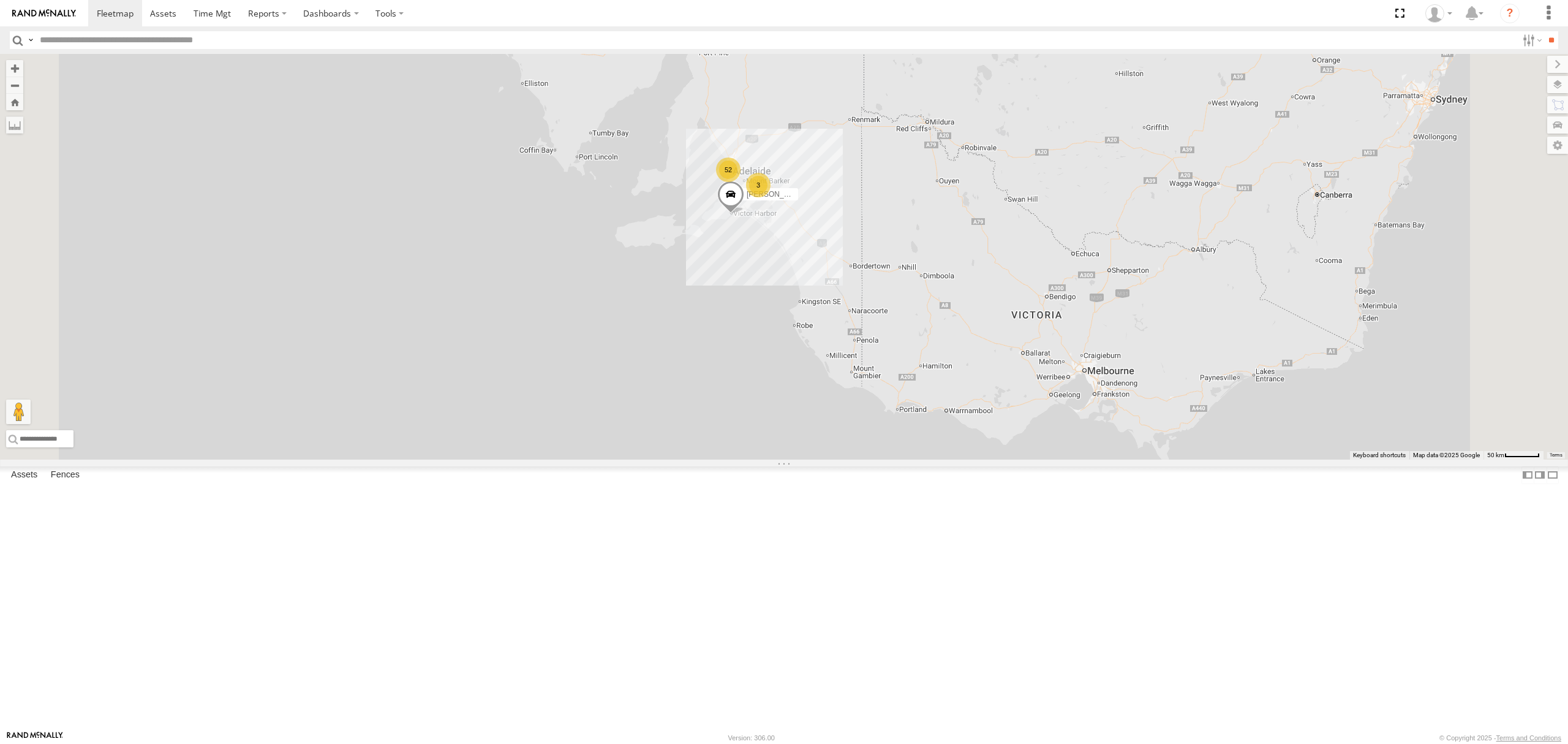
drag, startPoint x: 1362, startPoint y: 421, endPoint x: 1171, endPoint y: 391, distance: 193.3
click at [1258, 406] on div "[PERSON_NAME] 52 3" at bounding box center [784, 257] width 1568 height 406
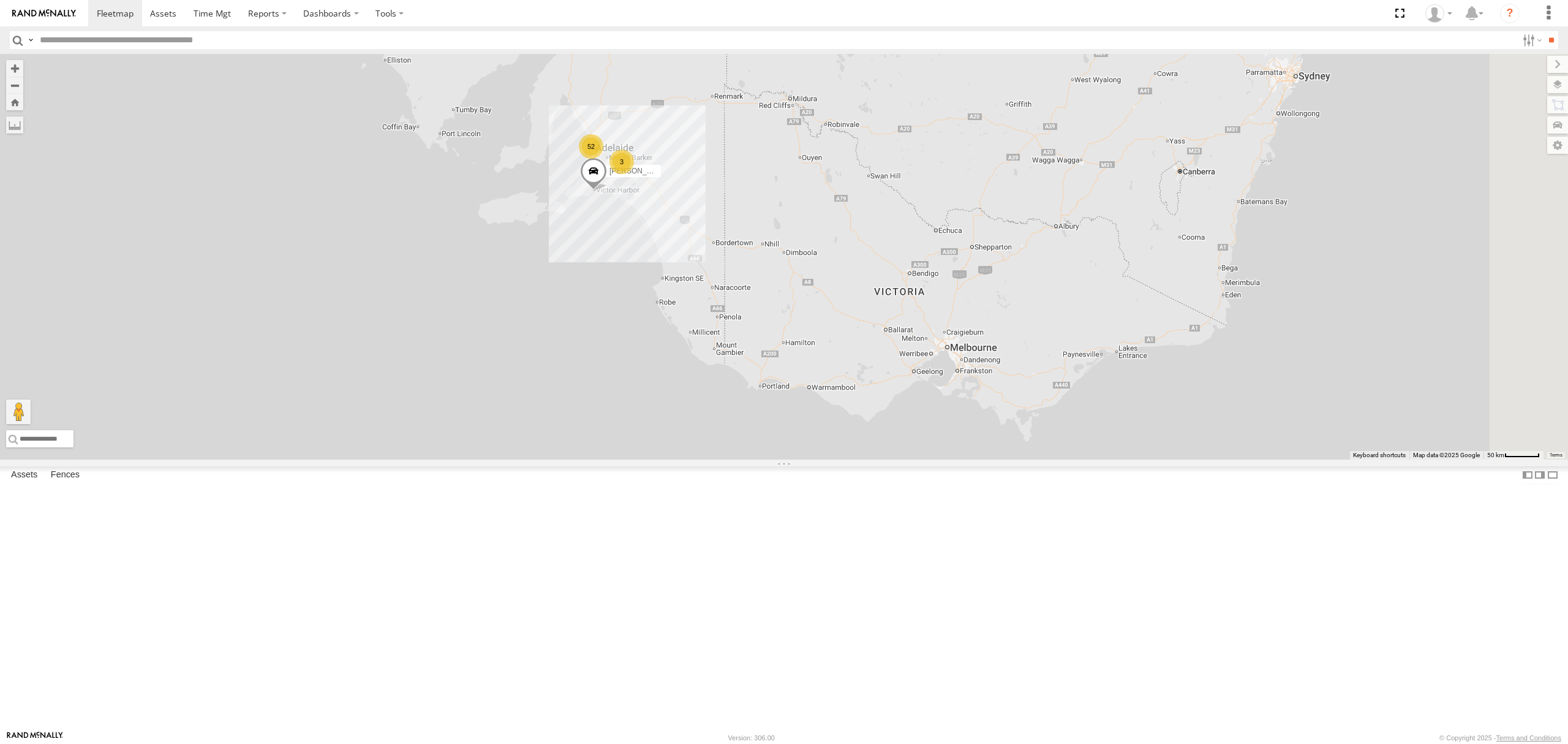
drag, startPoint x: 1098, startPoint y: 312, endPoint x: 1049, endPoint y: 350, distance: 62.0
click at [1055, 347] on div "[PERSON_NAME] 52 3" at bounding box center [784, 257] width 1568 height 406
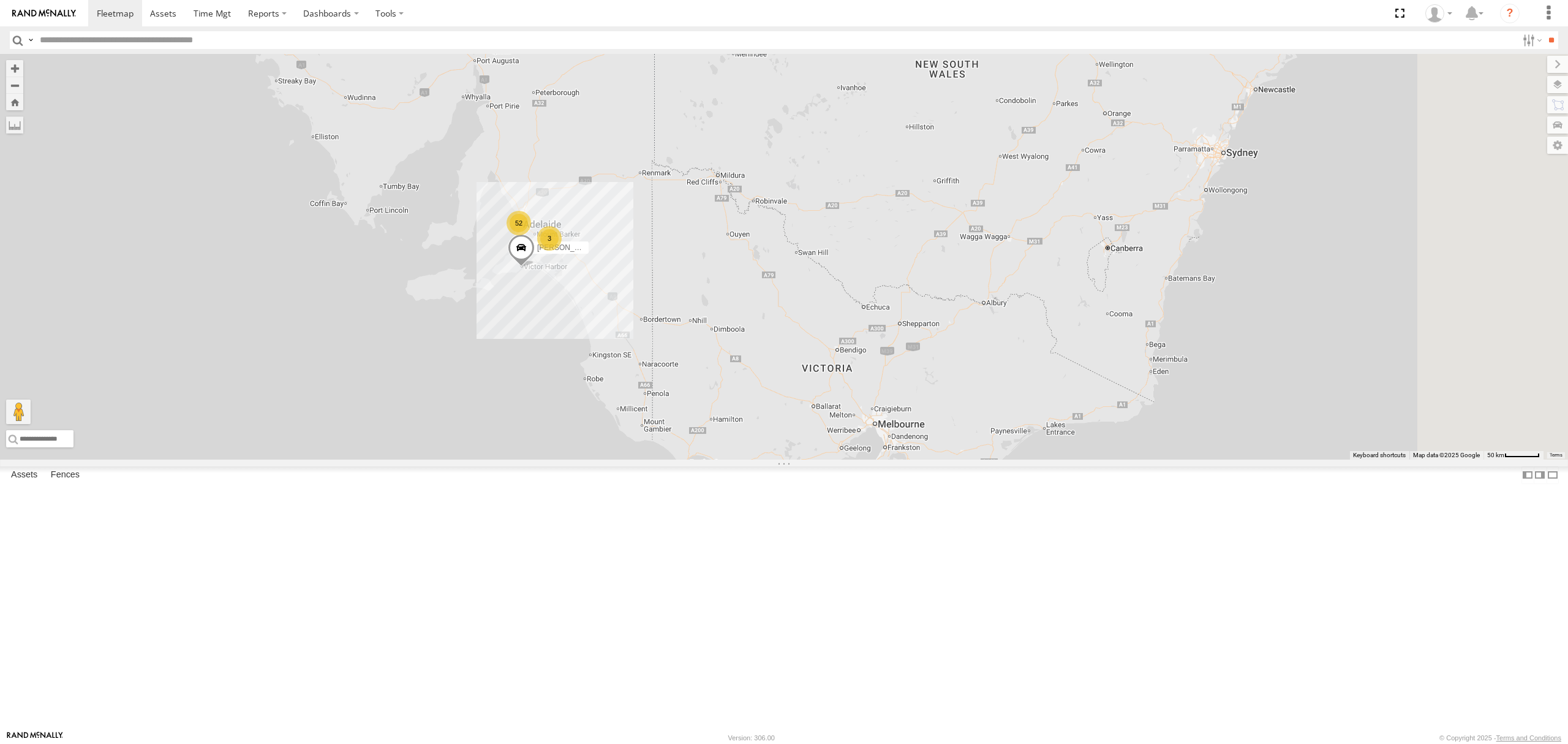
drag, startPoint x: 1016, startPoint y: 287, endPoint x: 1010, endPoint y: 303, distance: 17.1
click at [1010, 302] on div "[PERSON_NAME] 52 3" at bounding box center [784, 257] width 1568 height 406
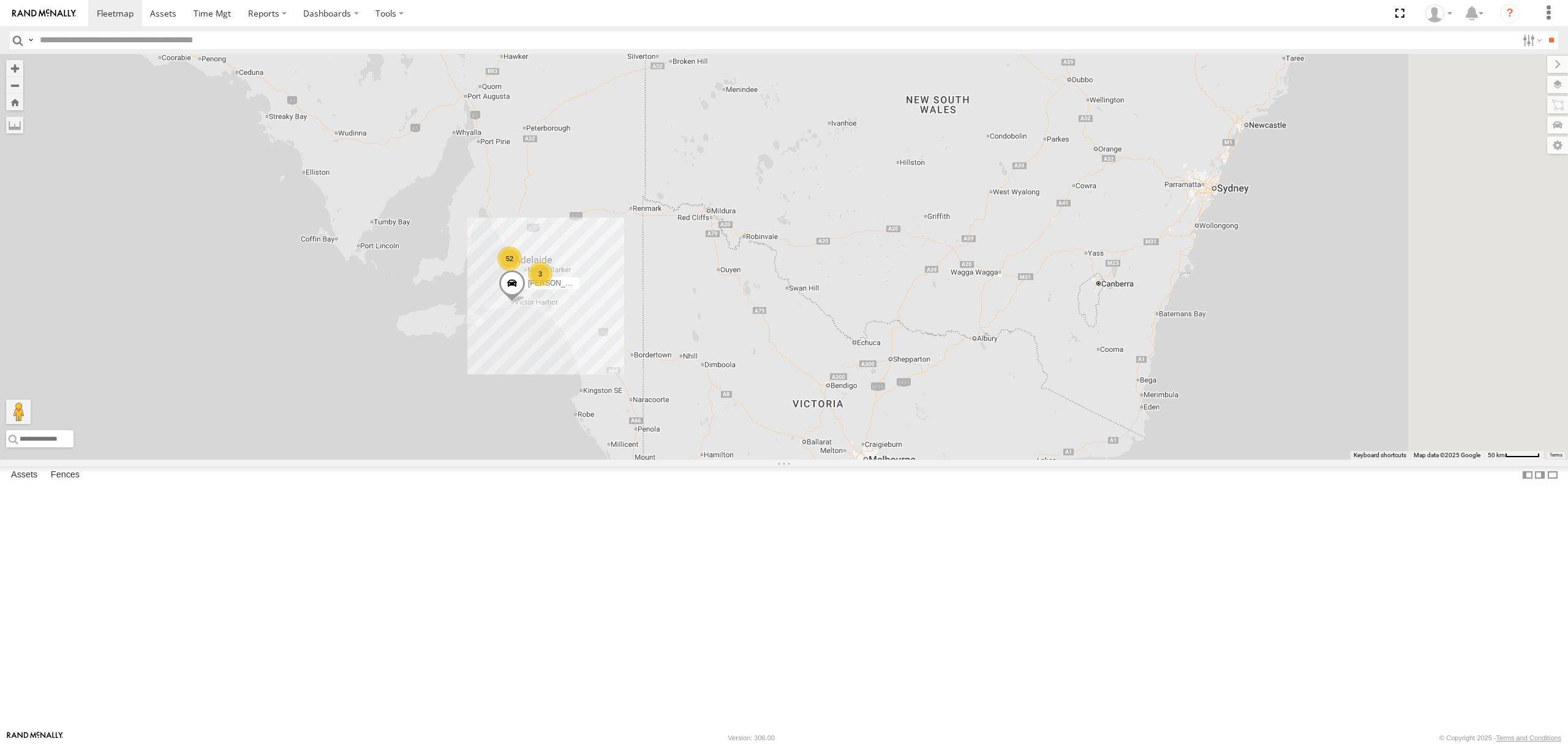
drag, startPoint x: 1006, startPoint y: 326, endPoint x: 1003, endPoint y: 338, distance: 12.4
click at [1003, 337] on div "[PERSON_NAME] 52 3" at bounding box center [784, 257] width 1568 height 406
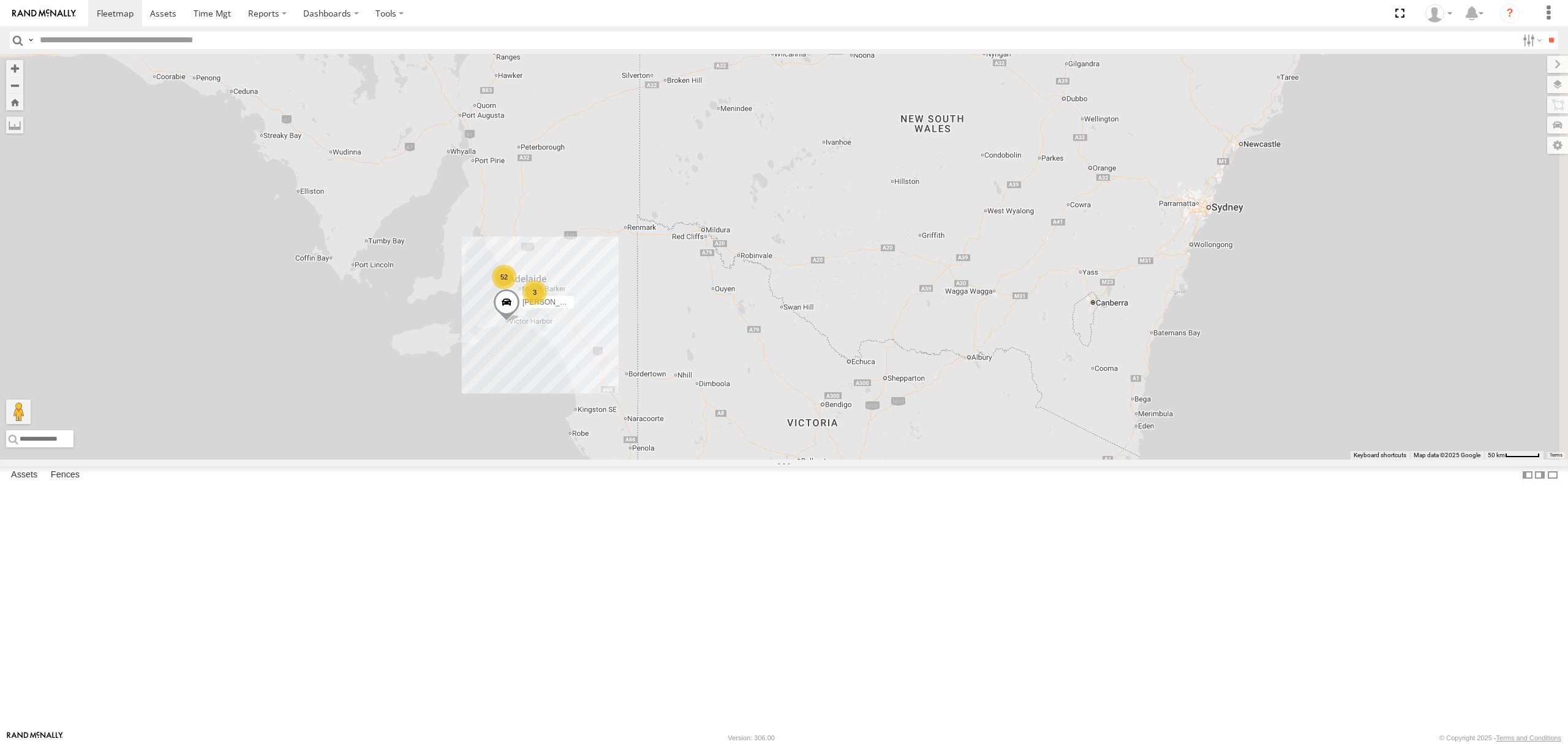
click at [979, 346] on div "[PERSON_NAME] 52 3" at bounding box center [784, 257] width 1568 height 406
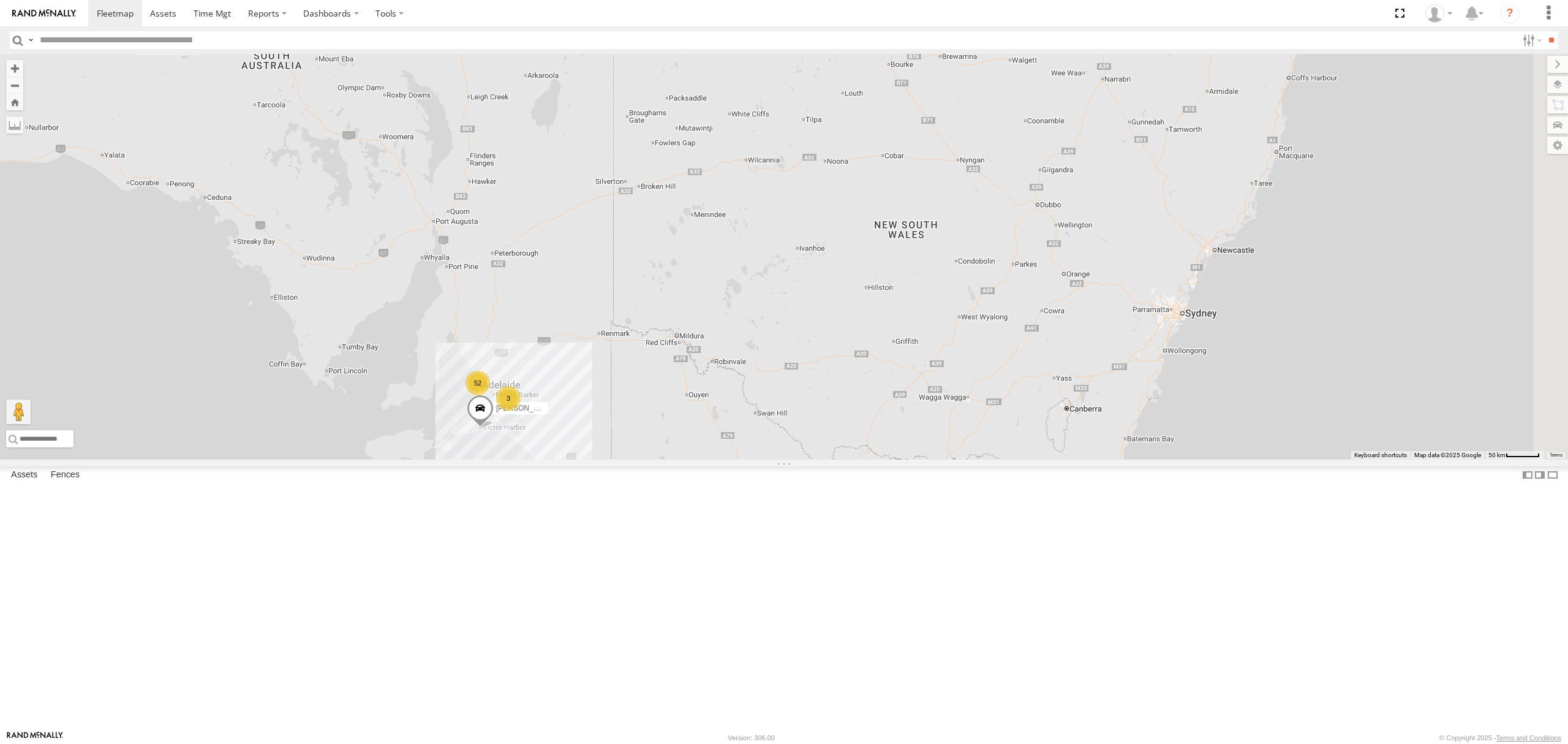
drag, startPoint x: 970, startPoint y: 245, endPoint x: 956, endPoint y: 287, distance: 44.3
click at [956, 287] on div "[PERSON_NAME] 52 3" at bounding box center [784, 257] width 1568 height 406
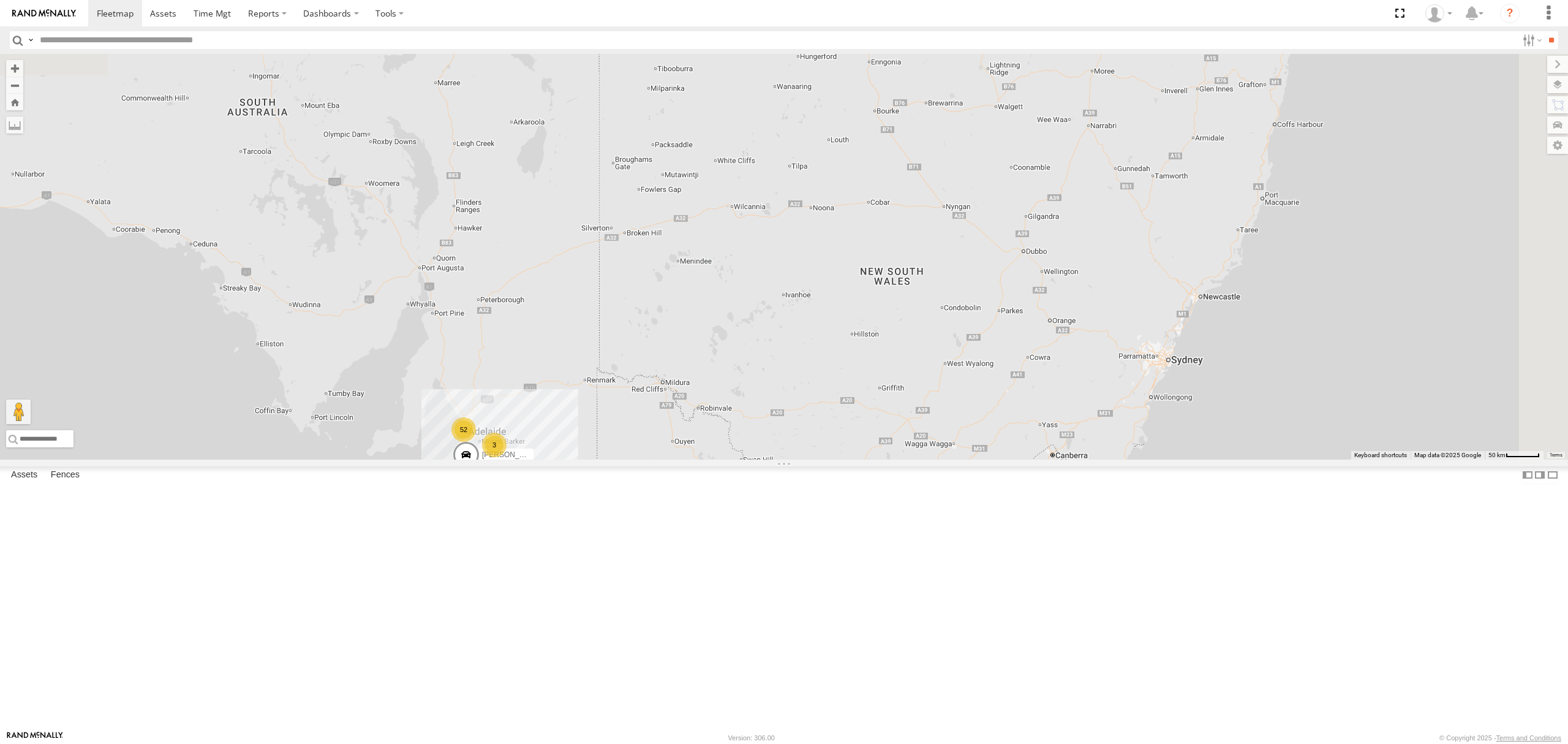
drag, startPoint x: 956, startPoint y: 287, endPoint x: 949, endPoint y: 302, distance: 16.6
click at [950, 301] on div "[PERSON_NAME] 52 3" at bounding box center [784, 257] width 1568 height 406
drag, startPoint x: 938, startPoint y: 331, endPoint x: 937, endPoint y: 339, distance: 8.1
click at [937, 337] on div "[PERSON_NAME] 52 3" at bounding box center [784, 257] width 1568 height 406
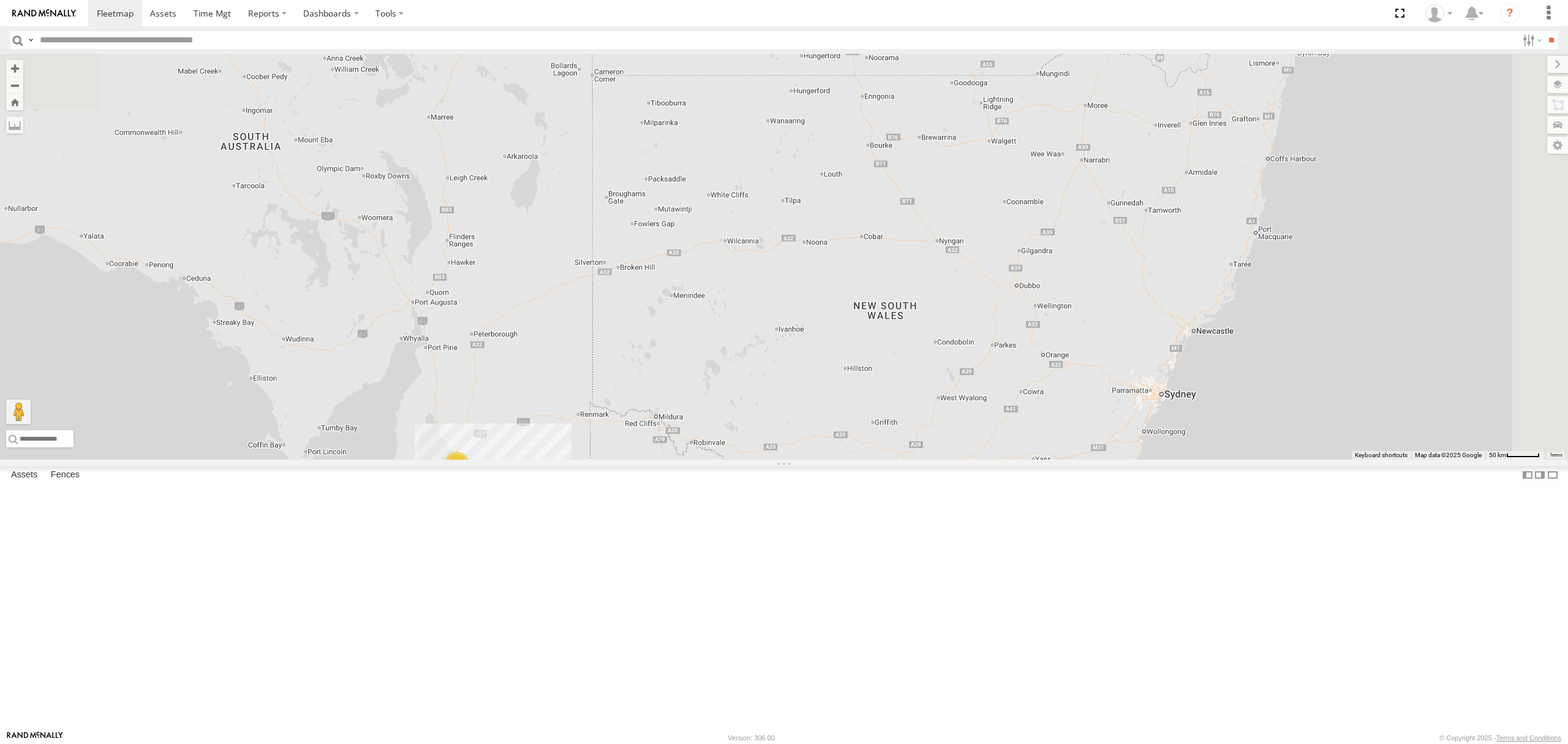
drag, startPoint x: 1174, startPoint y: 227, endPoint x: 1106, endPoint y: 375, distance: 162.9
click at [1108, 374] on div "[PERSON_NAME] 52 3" at bounding box center [784, 257] width 1568 height 406
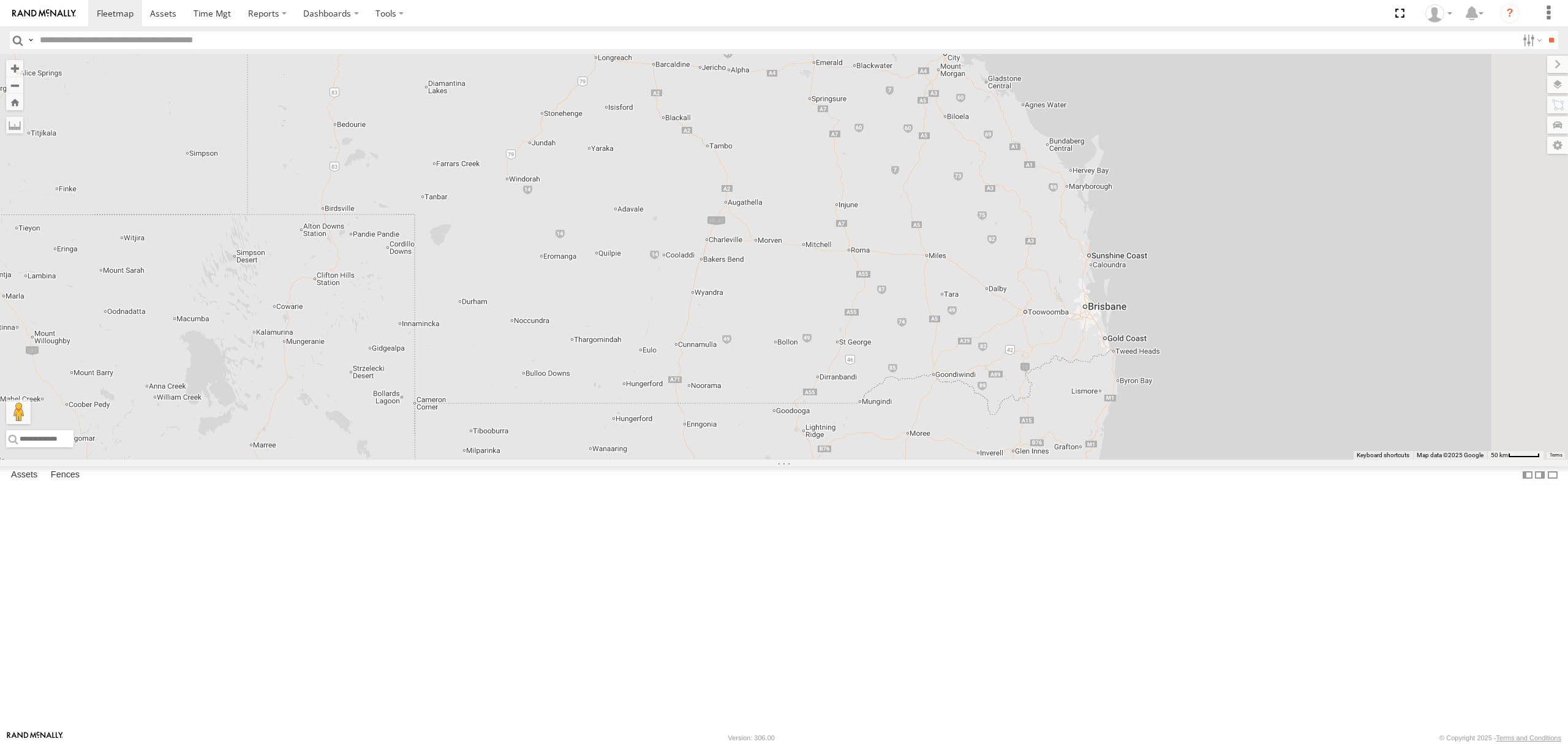
drag, startPoint x: 1072, startPoint y: 352, endPoint x: 1064, endPoint y: 351, distance: 8.1
click at [1064, 351] on div "[PERSON_NAME] 52 3" at bounding box center [784, 257] width 1568 height 406
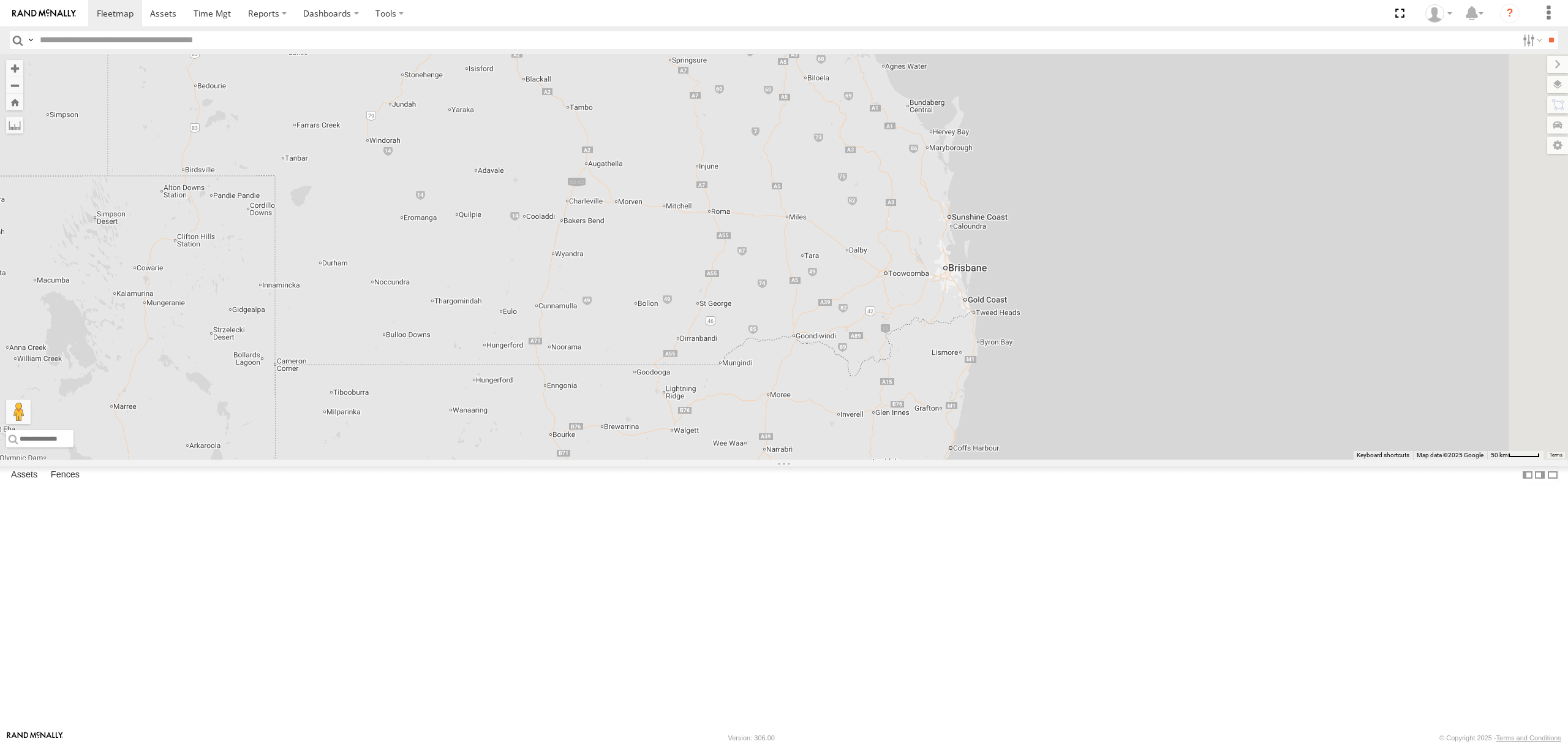
click at [1034, 420] on div "[PERSON_NAME] 52 3" at bounding box center [784, 257] width 1568 height 406
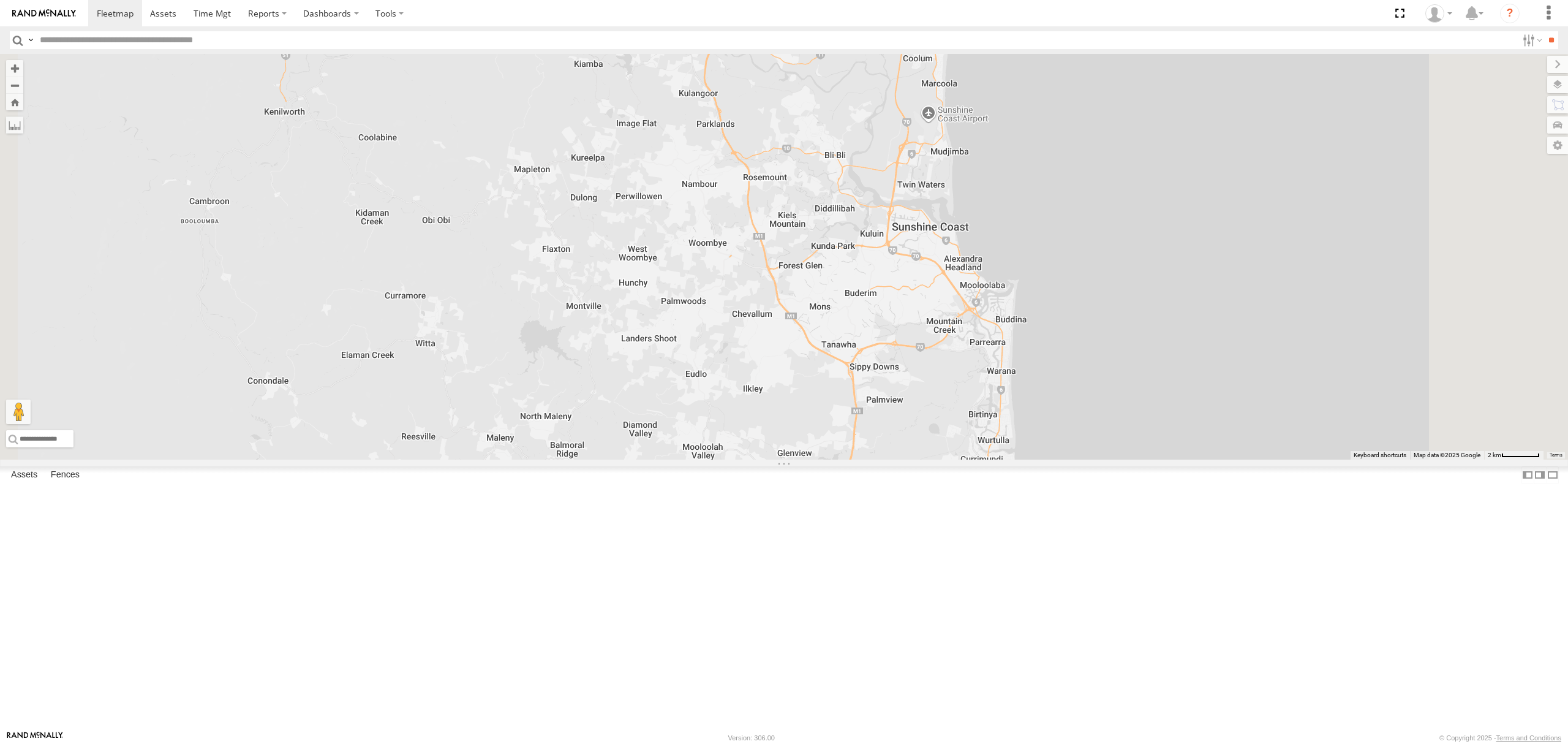
click at [0, 0] on div "S254CLT - [PERSON_NAME] All Assets" at bounding box center [0, 0] width 0 height 0
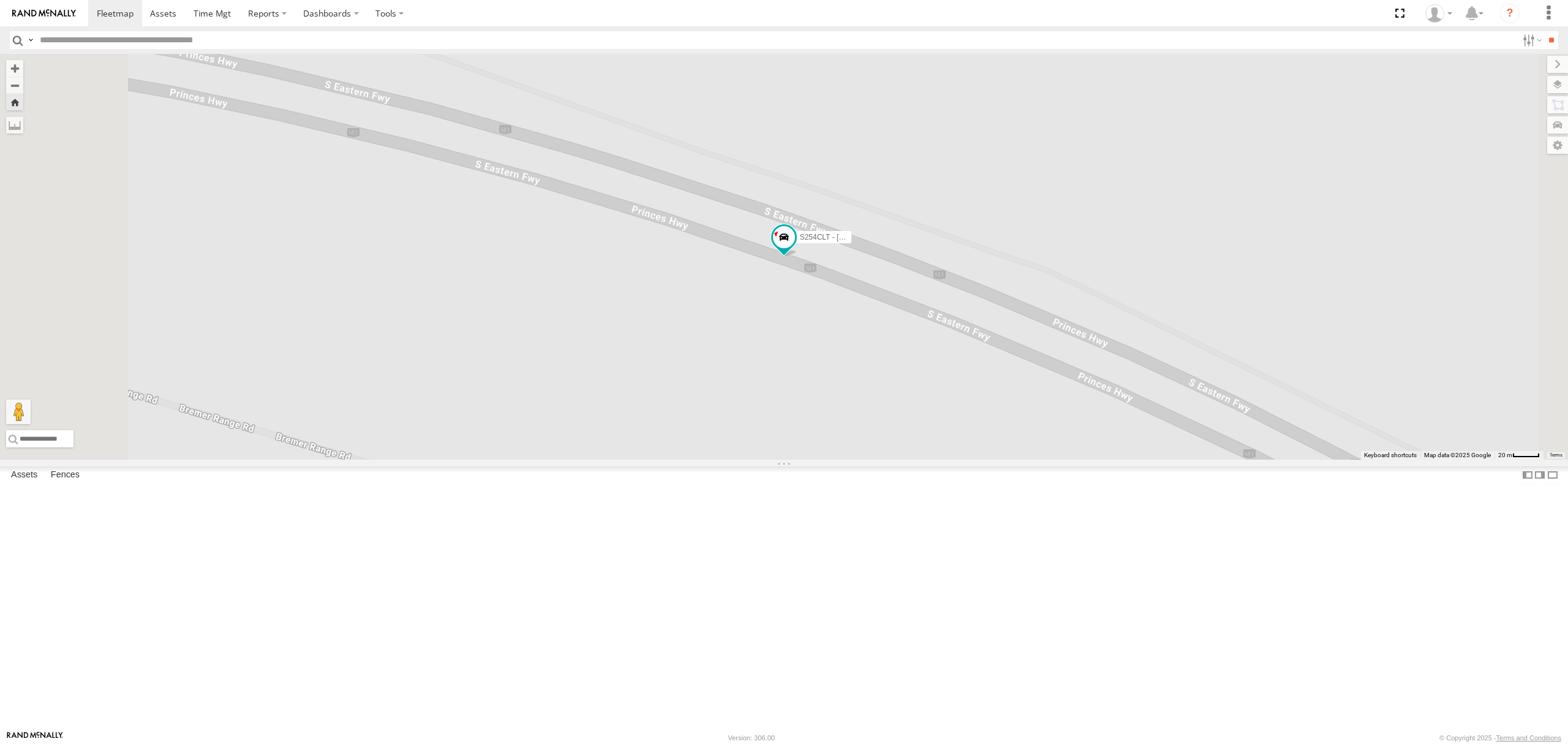
click at [0, 0] on div "S678CGD - Fridge It Sprinter All Assets" at bounding box center [0, 0] width 0 height 0
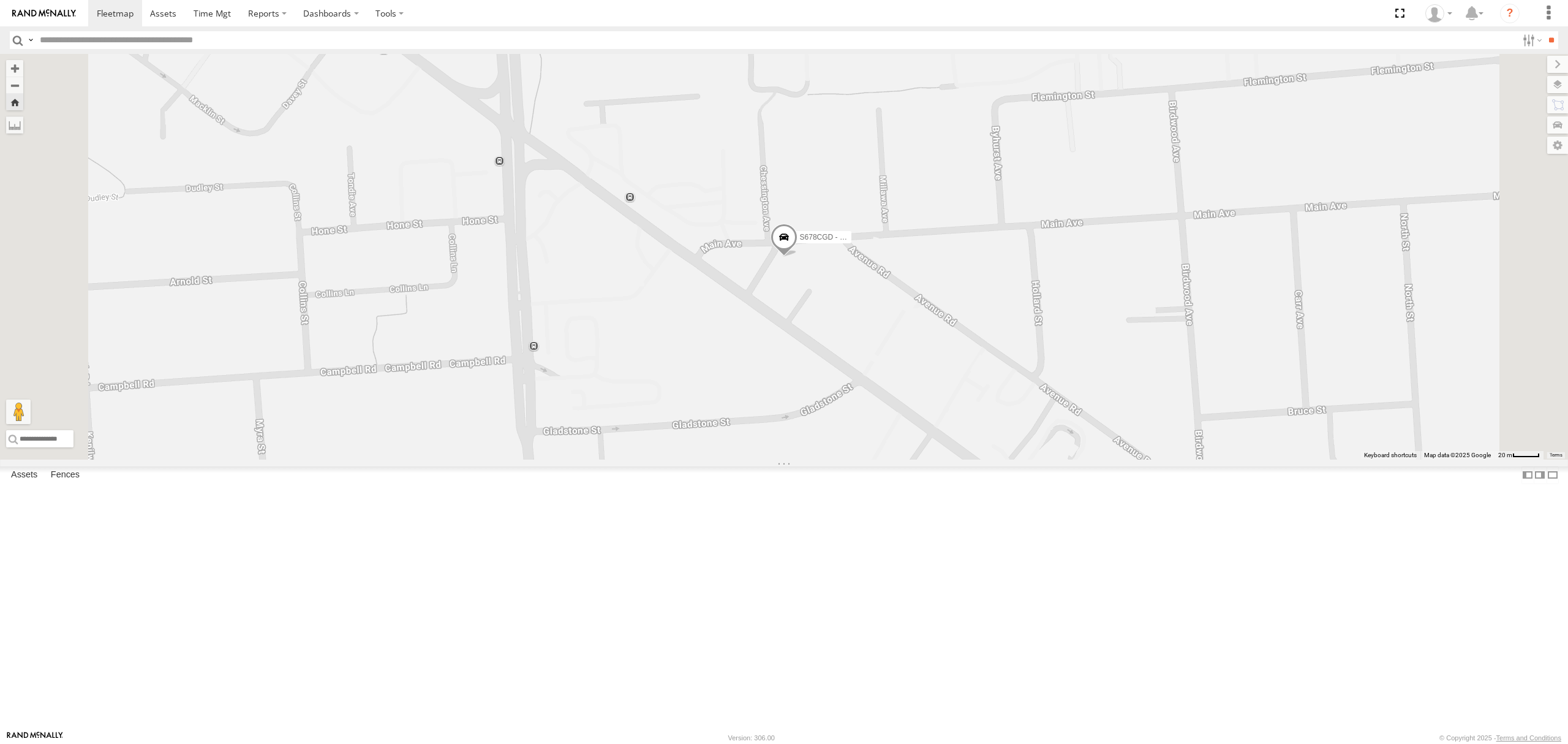
click at [0, 0] on div "SB25LM - (6P HINO) R6" at bounding box center [0, 0] width 0 height 0
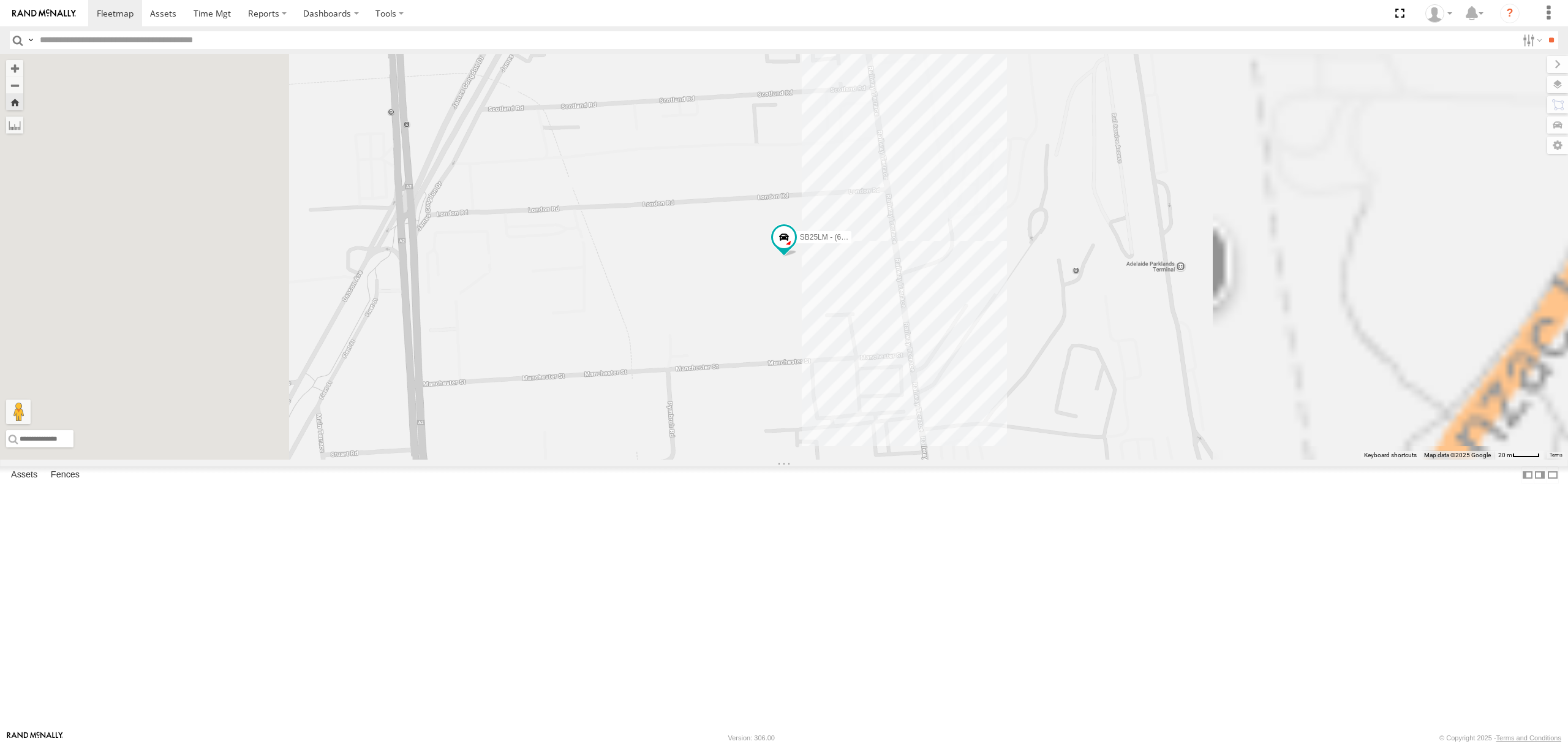
click at [0, 0] on div "3.9" at bounding box center [0, 0] width 0 height 0
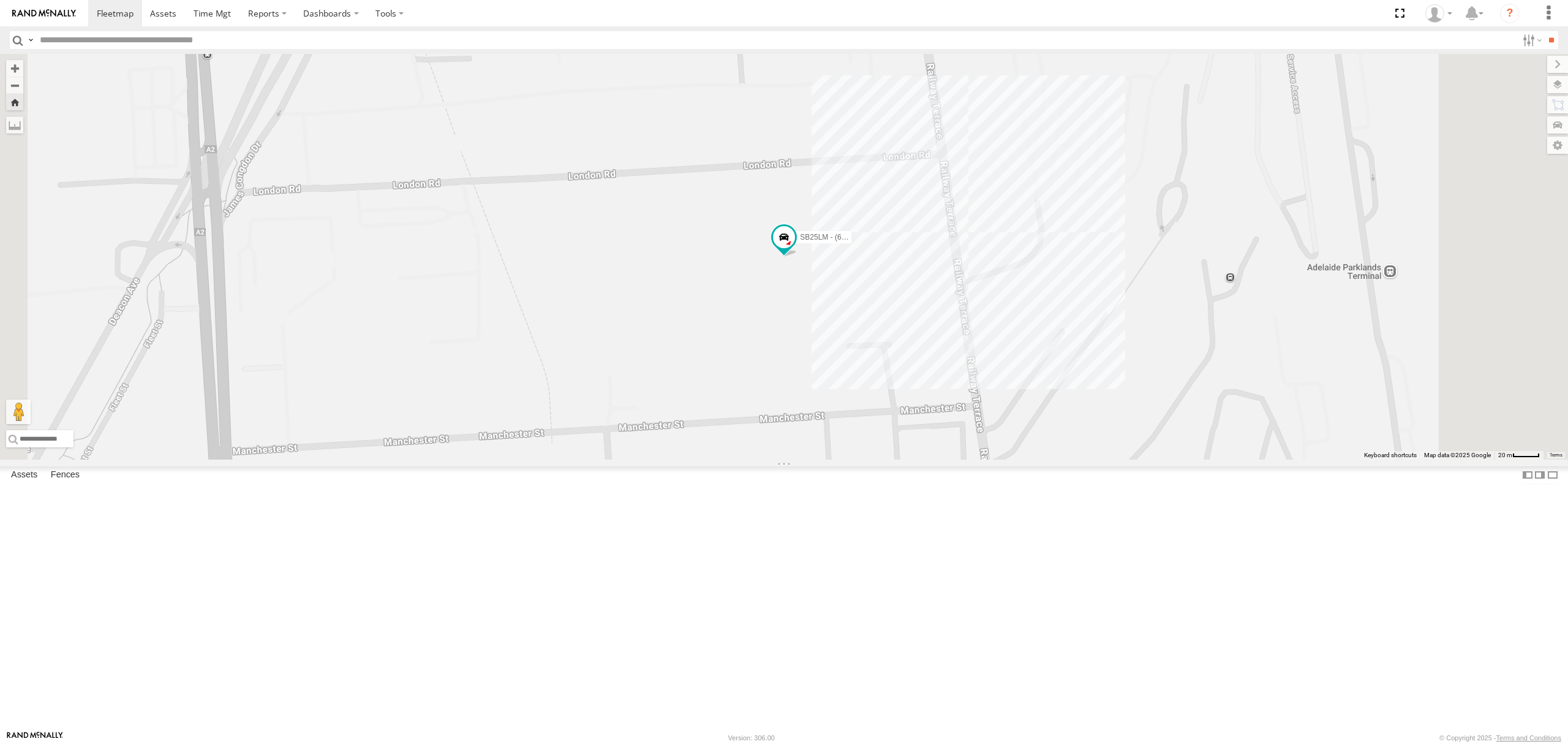
click at [0, 0] on div "S254CLT - [PERSON_NAME] All Assets" at bounding box center [0, 0] width 0 height 0
